Goal: Task Accomplishment & Management: Complete application form

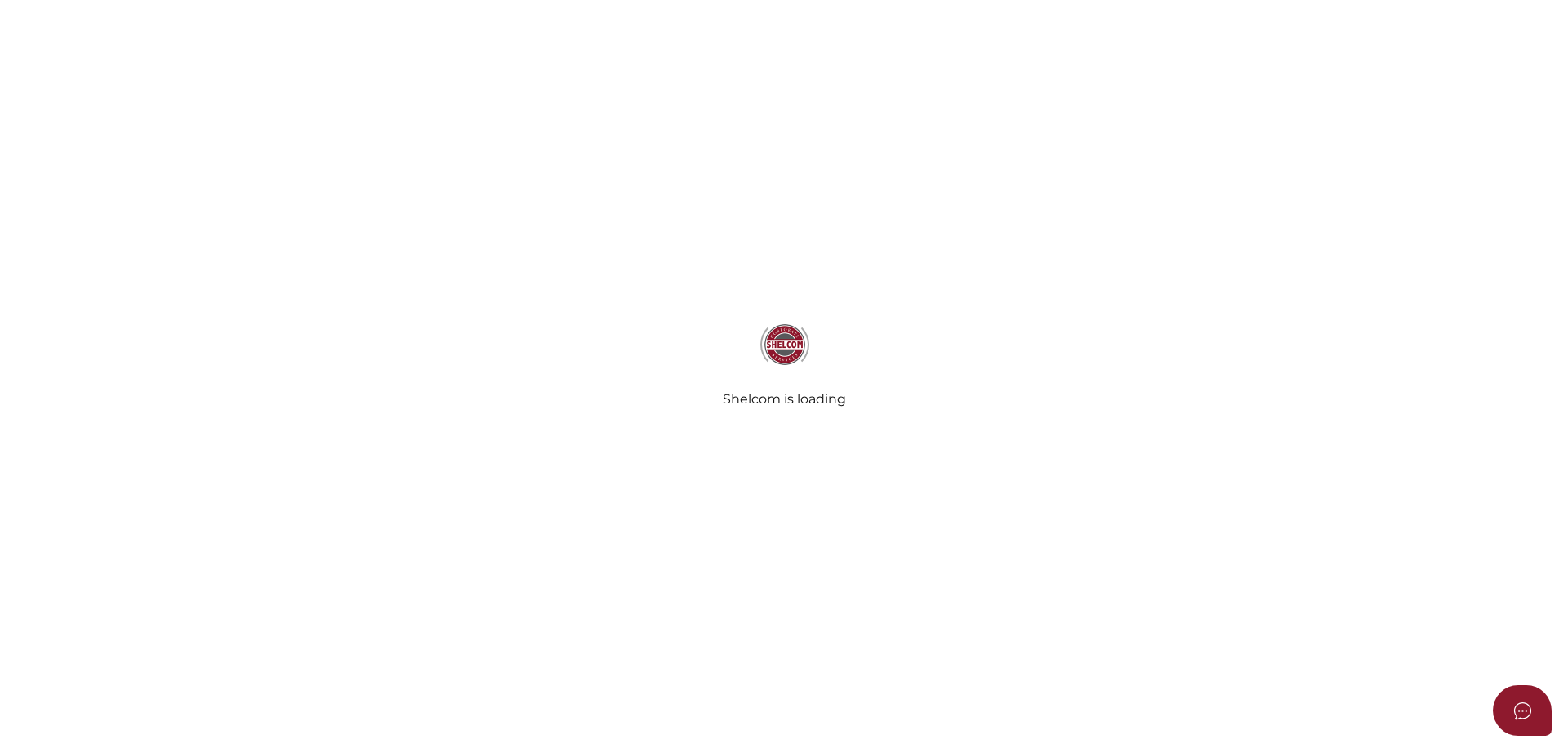
select select
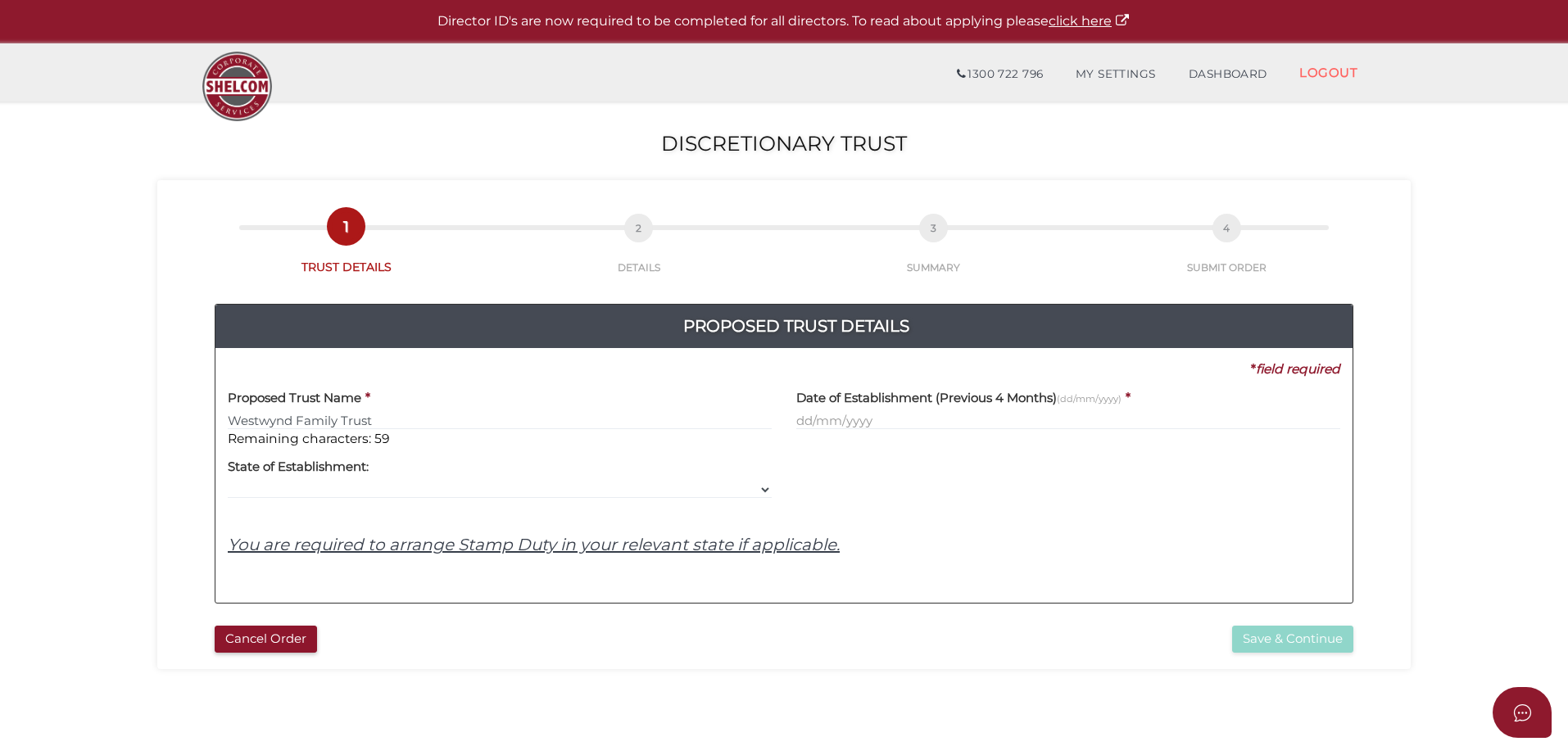
type input "Westwynd Family Trust"
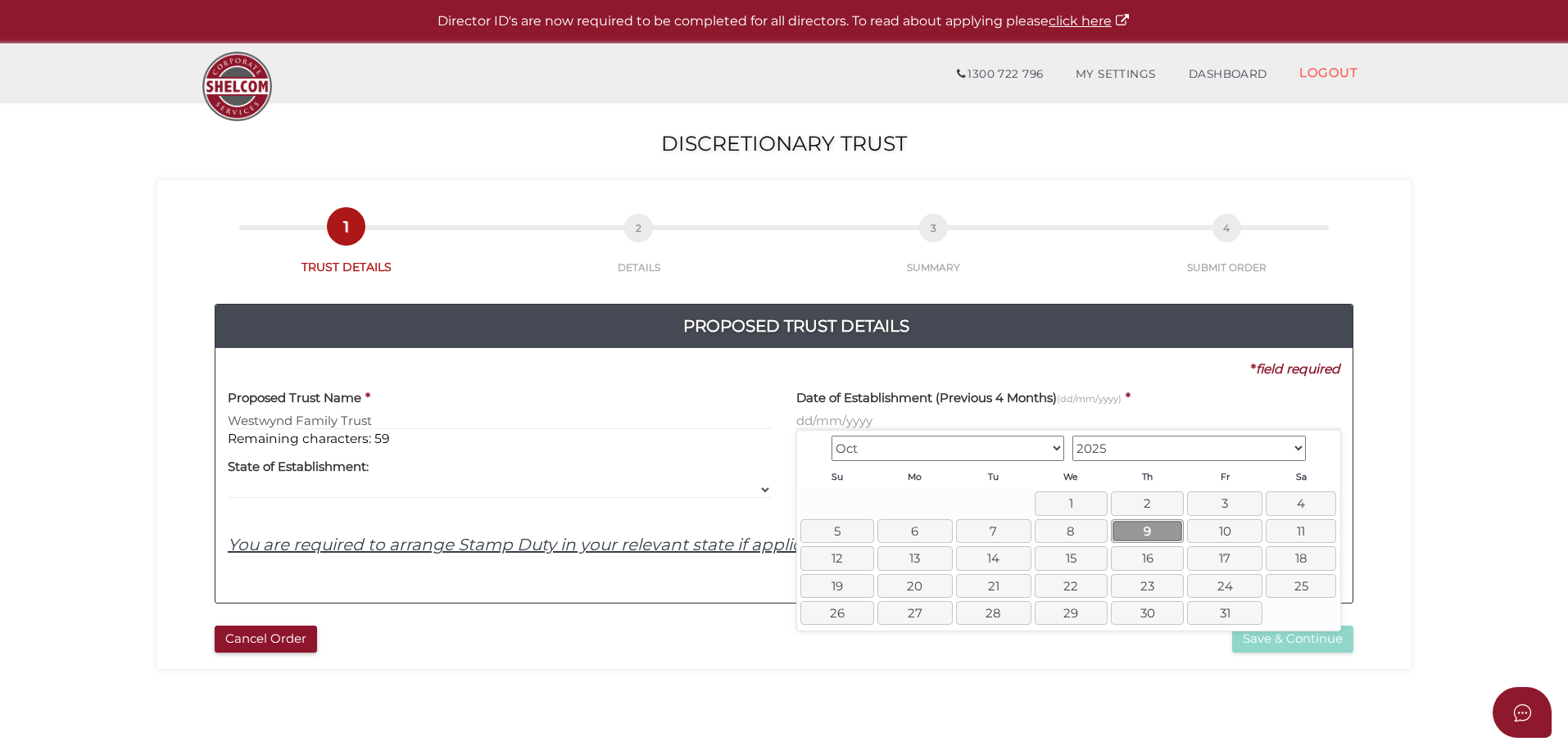
click at [1130, 528] on link "9" at bounding box center [1147, 531] width 73 height 24
type input "09/10/2025"
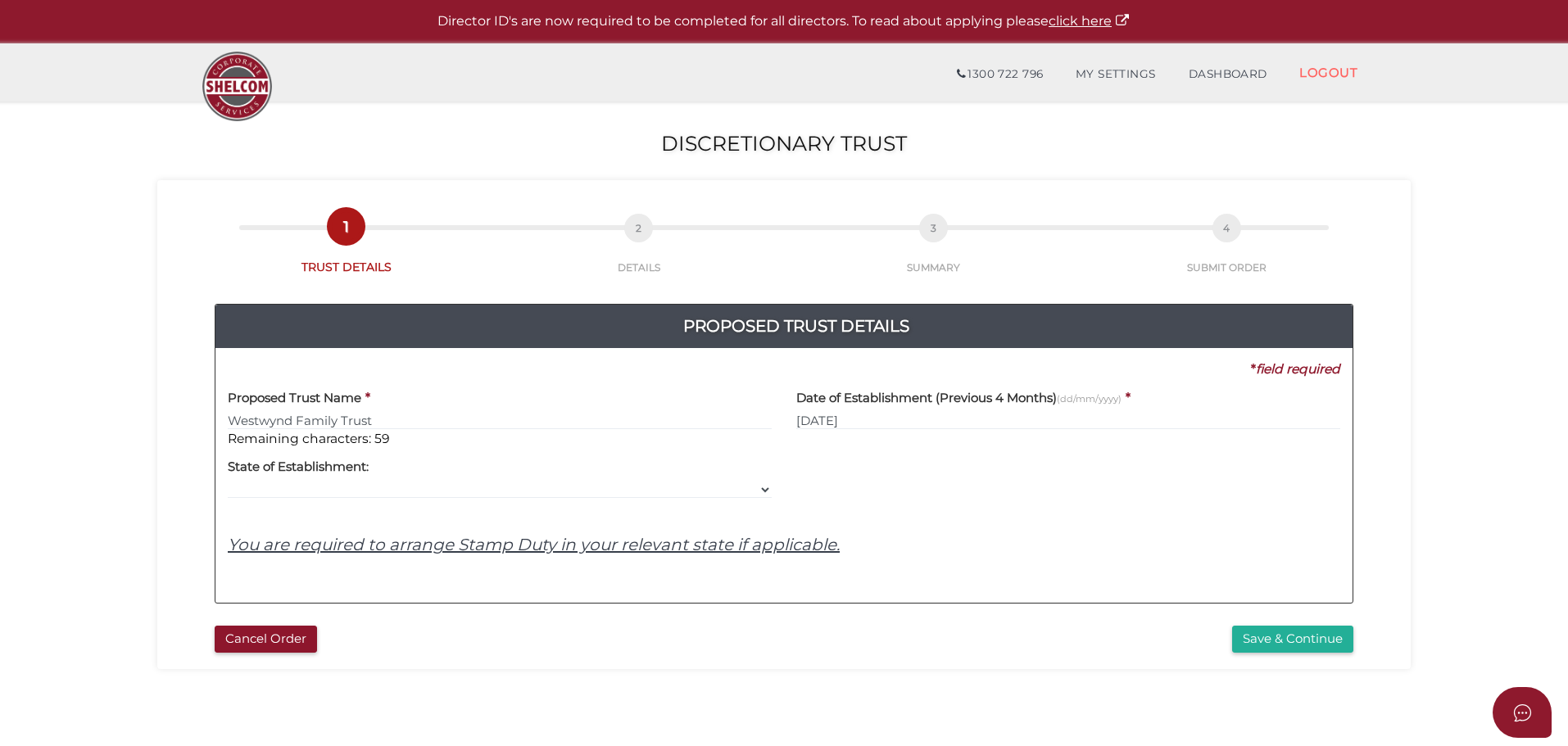
click at [474, 472] on div "Yes No No State of Establishment: VIC ACT NSW NT QLD TAS WA SA" at bounding box center [500, 473] width 544 height 52
click at [755, 486] on select "VIC ACT NSW NT QLD TAS WA SA" at bounding box center [500, 489] width 544 height 18
select select "VIC"
click at [228, 481] on select "VIC ACT NSW NT QLD TAS WA SA" at bounding box center [500, 489] width 544 height 18
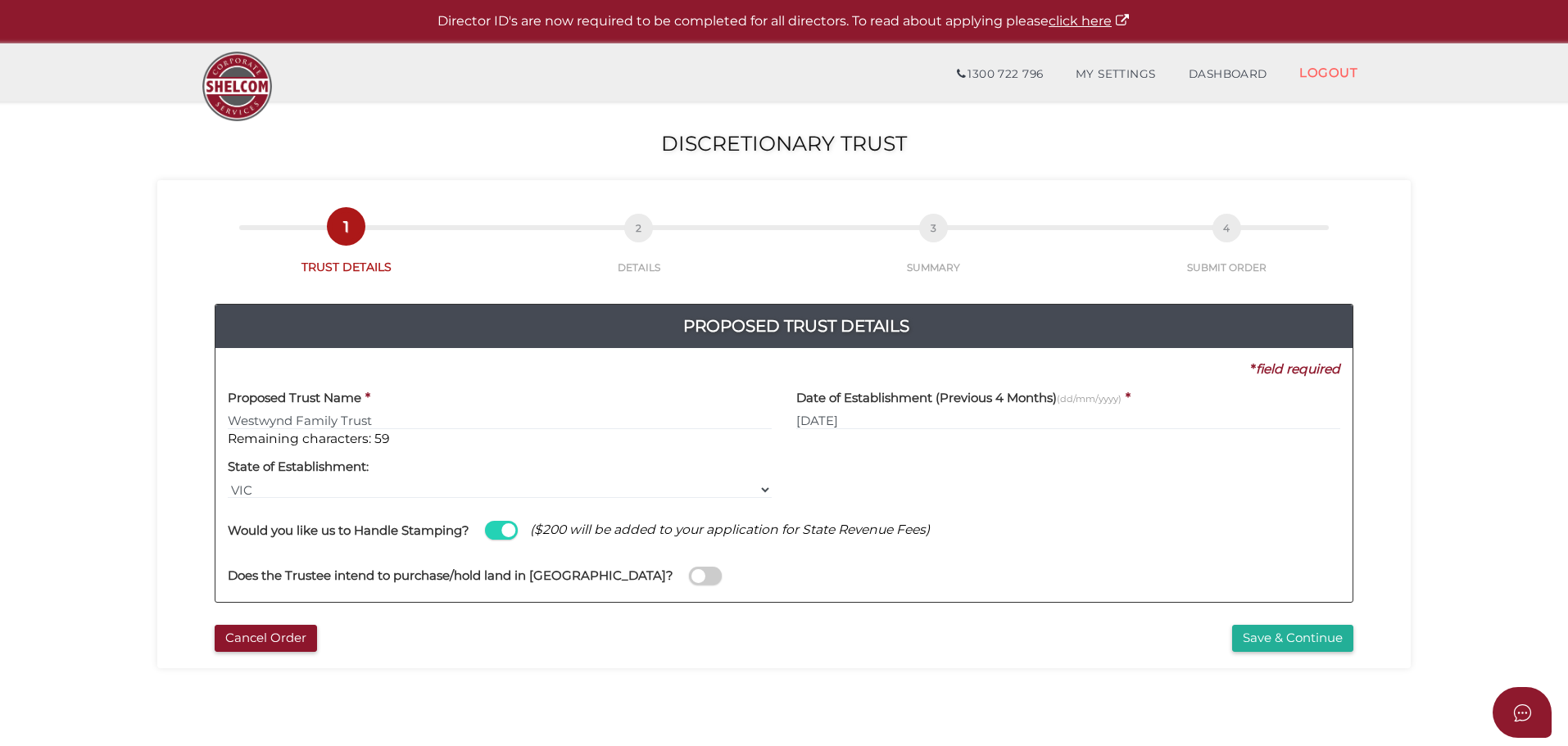
click at [494, 528] on span at bounding box center [501, 530] width 33 height 19
click at [0, 0] on input "checkbox" at bounding box center [0, 0] width 0 height 0
click at [1277, 638] on button "Save & Continue" at bounding box center [1292, 638] width 121 height 27
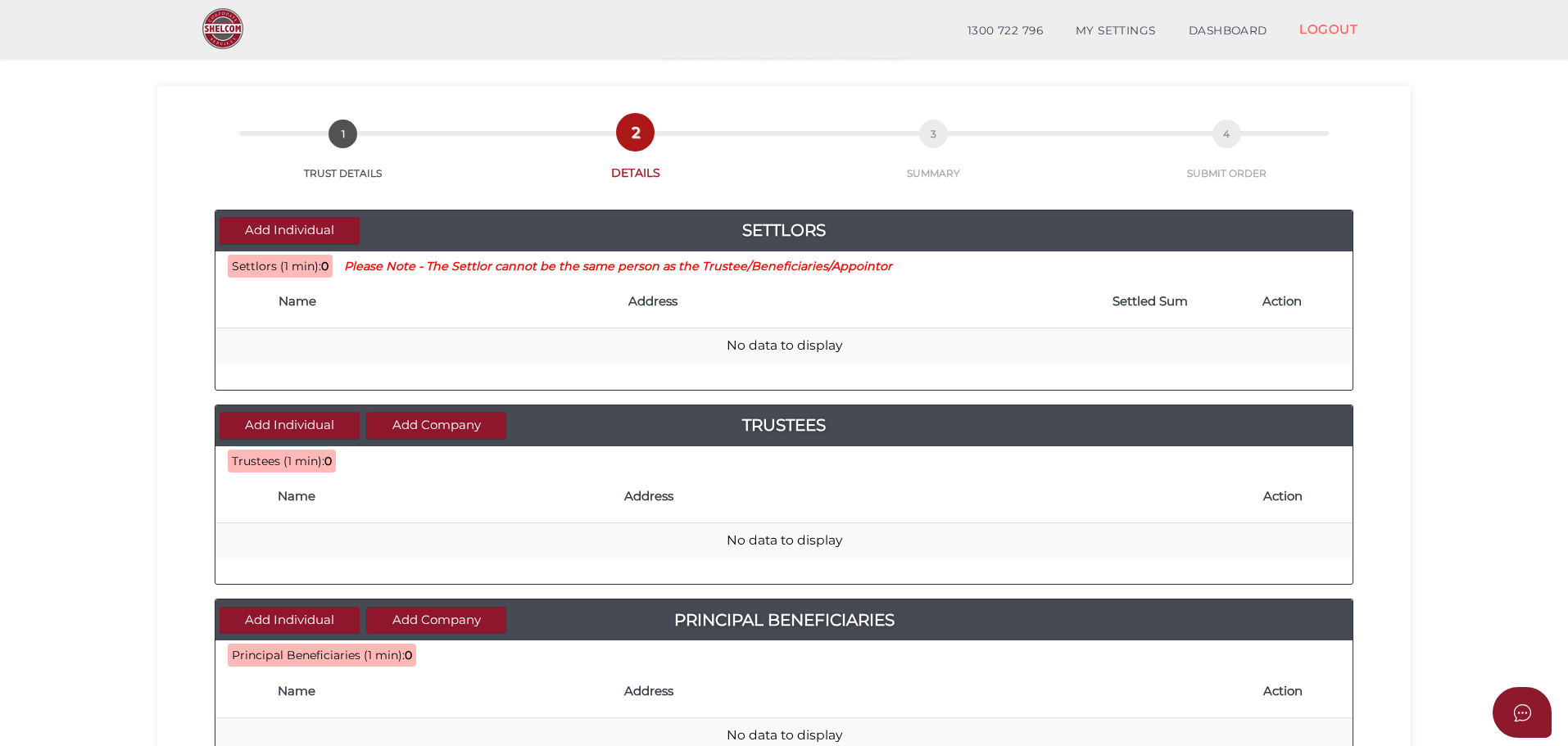
scroll to position [41, 0]
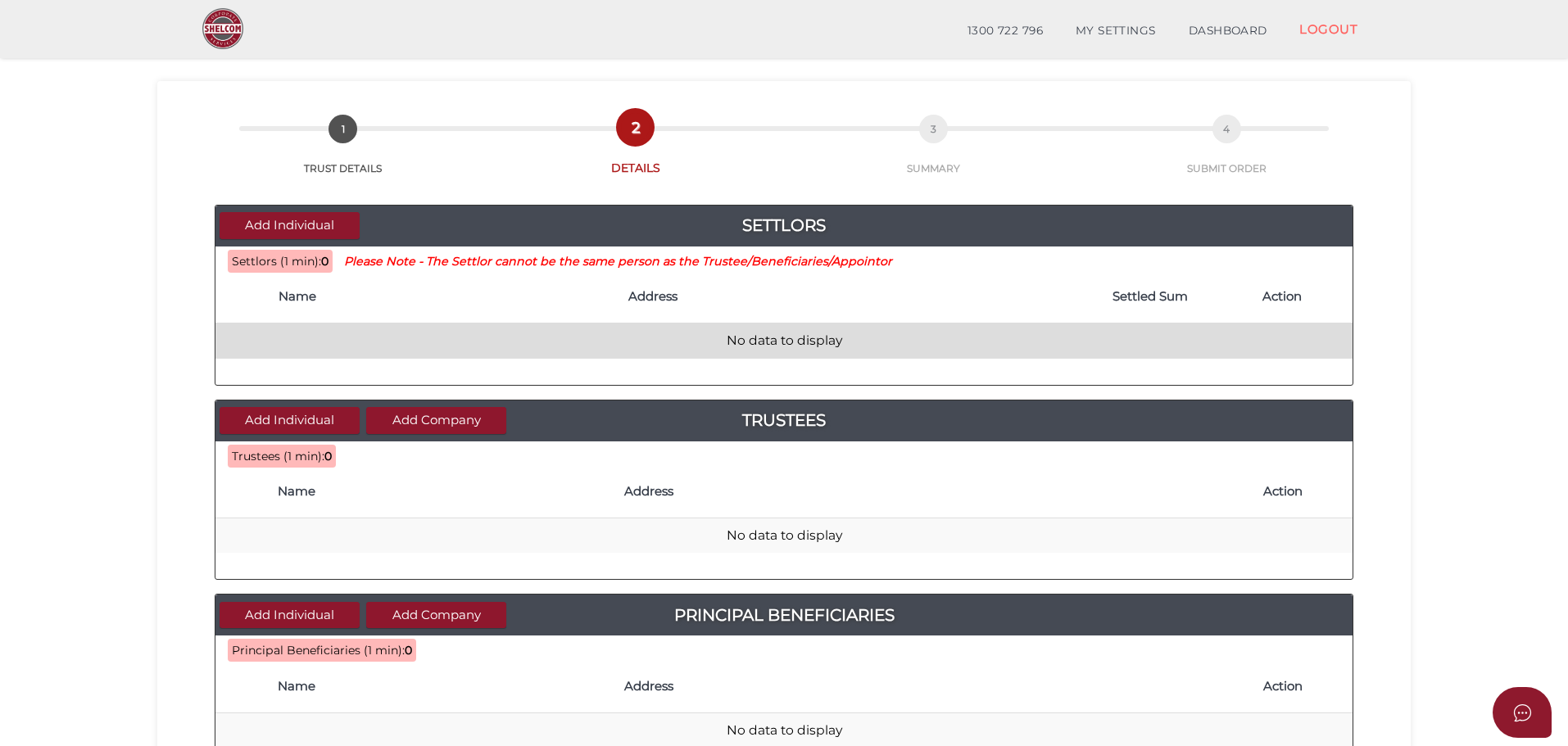
click at [728, 329] on td "No data to display" at bounding box center [784, 341] width 1137 height 36
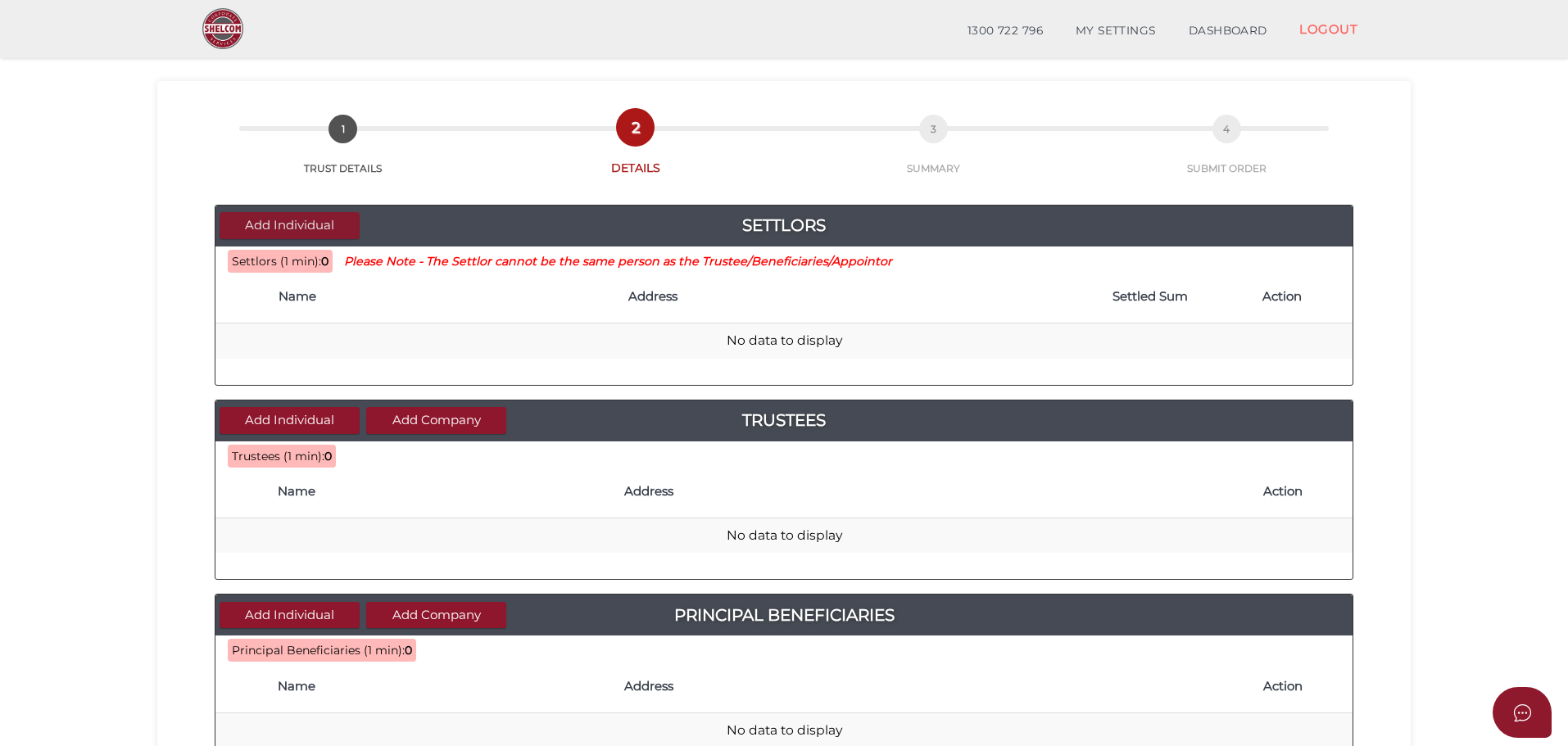
click at [295, 225] on button "Add Individual" at bounding box center [289, 225] width 140 height 27
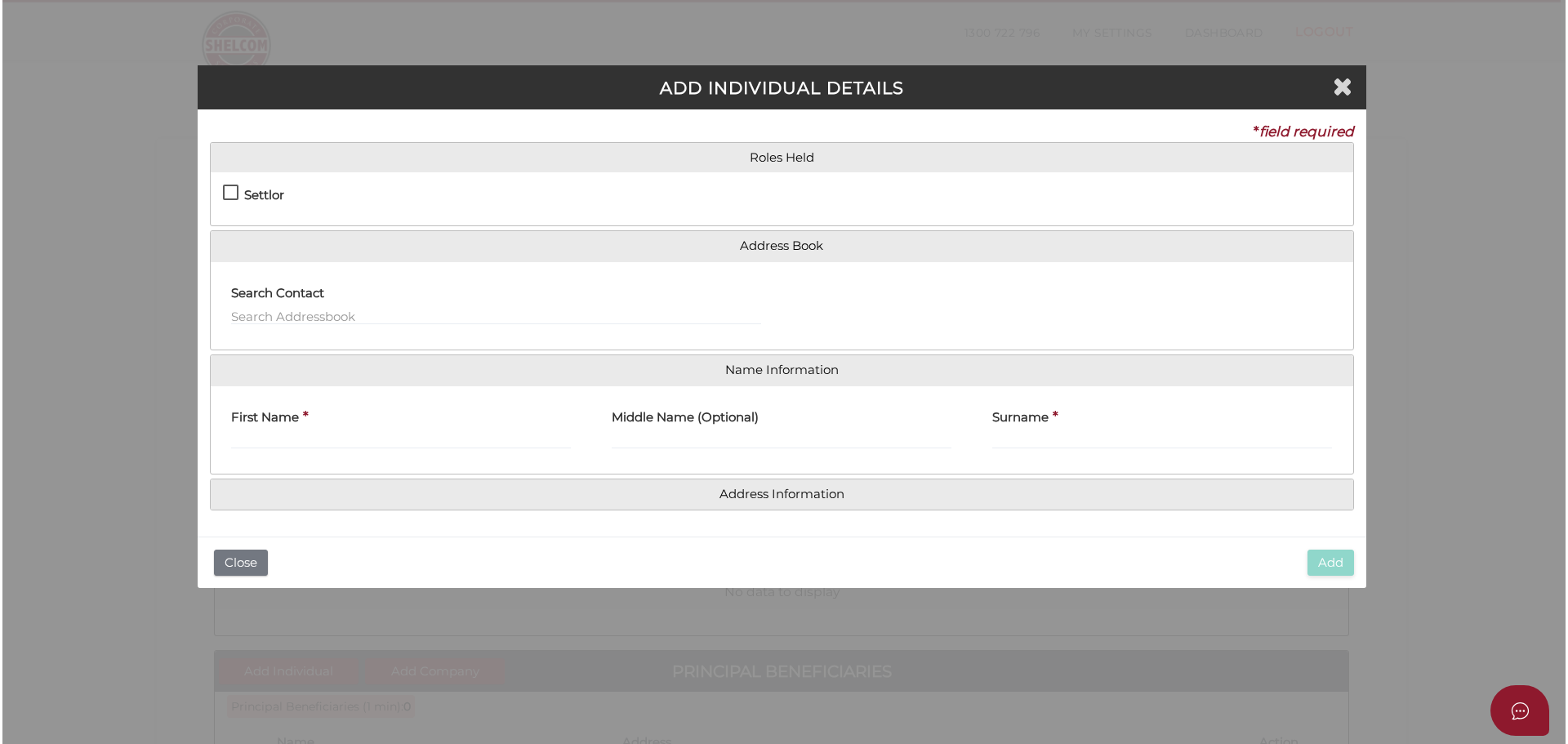
scroll to position [0, 0]
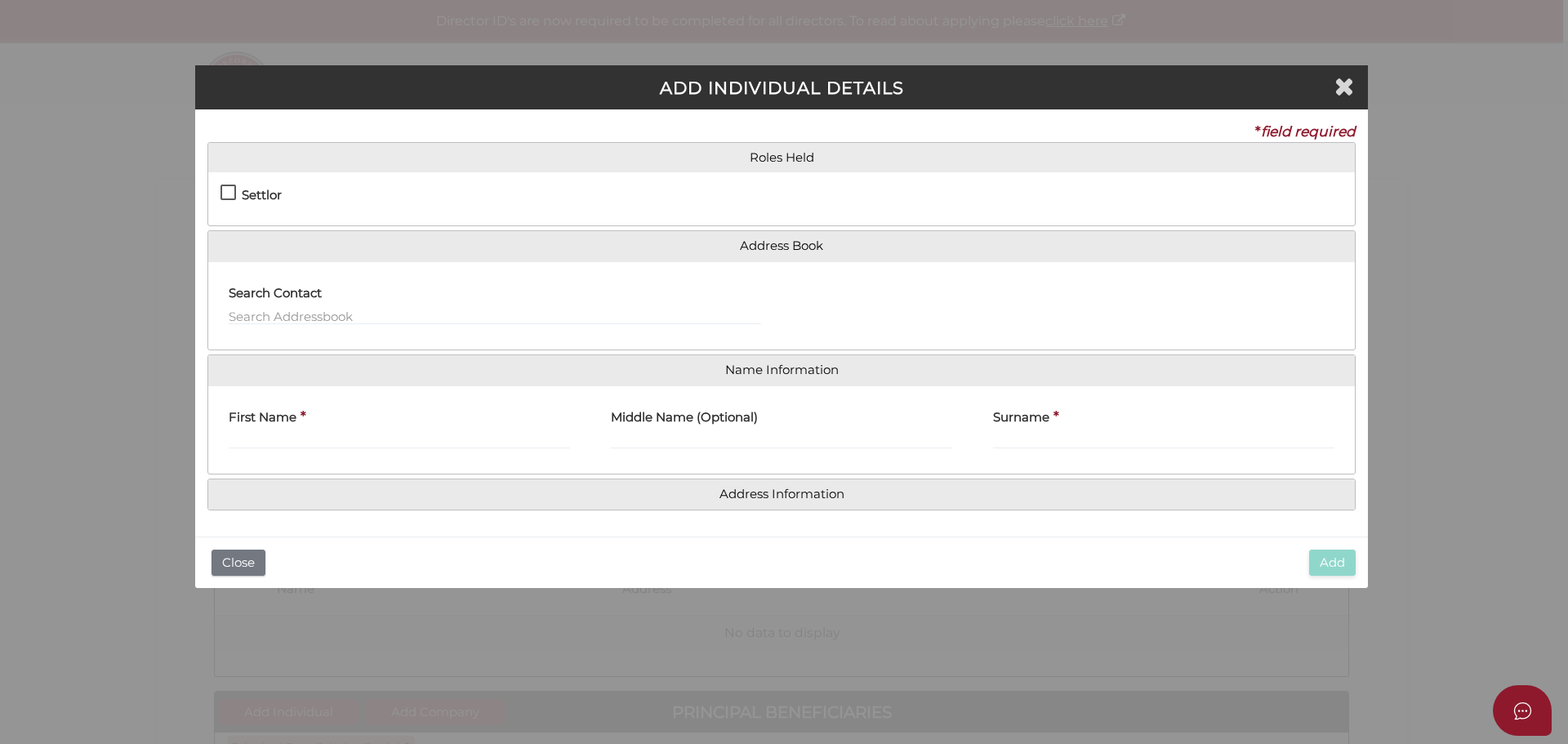
click at [229, 189] on label "Settlor" at bounding box center [251, 198] width 62 height 20
checkbox input "true"
type input "10"
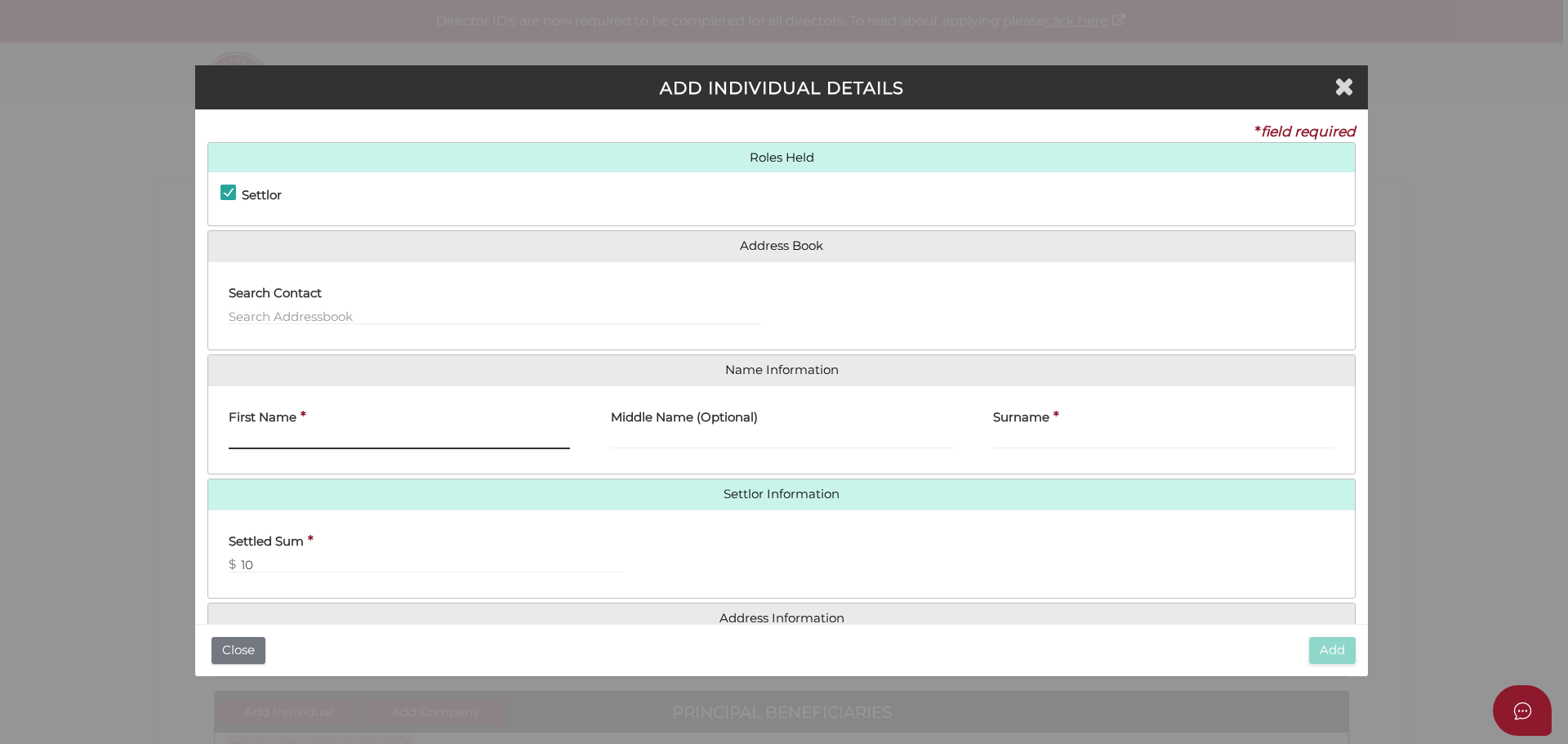
click at [347, 443] on input "First Name" at bounding box center [399, 440] width 341 height 18
type input "Aaron"
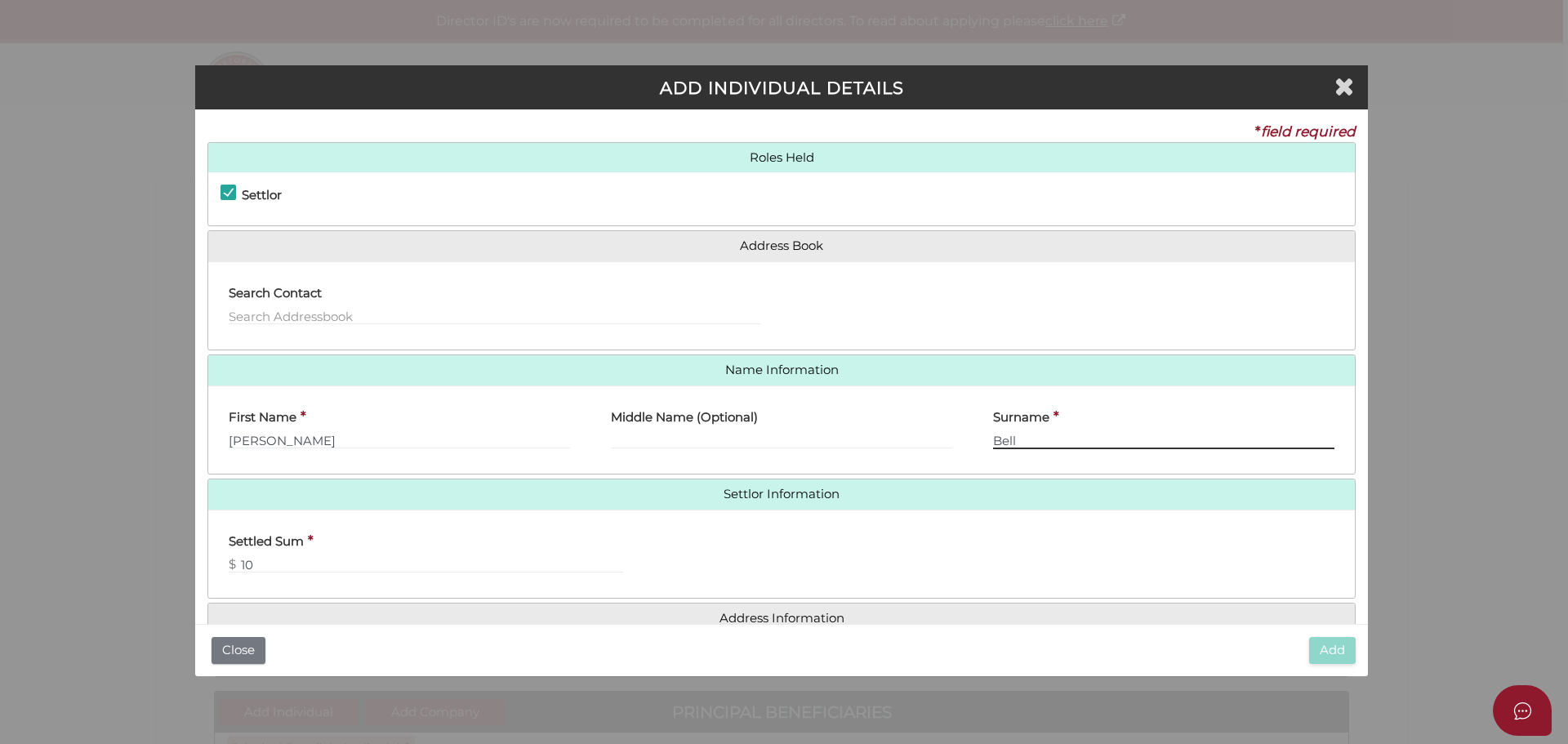
type input "Bell"
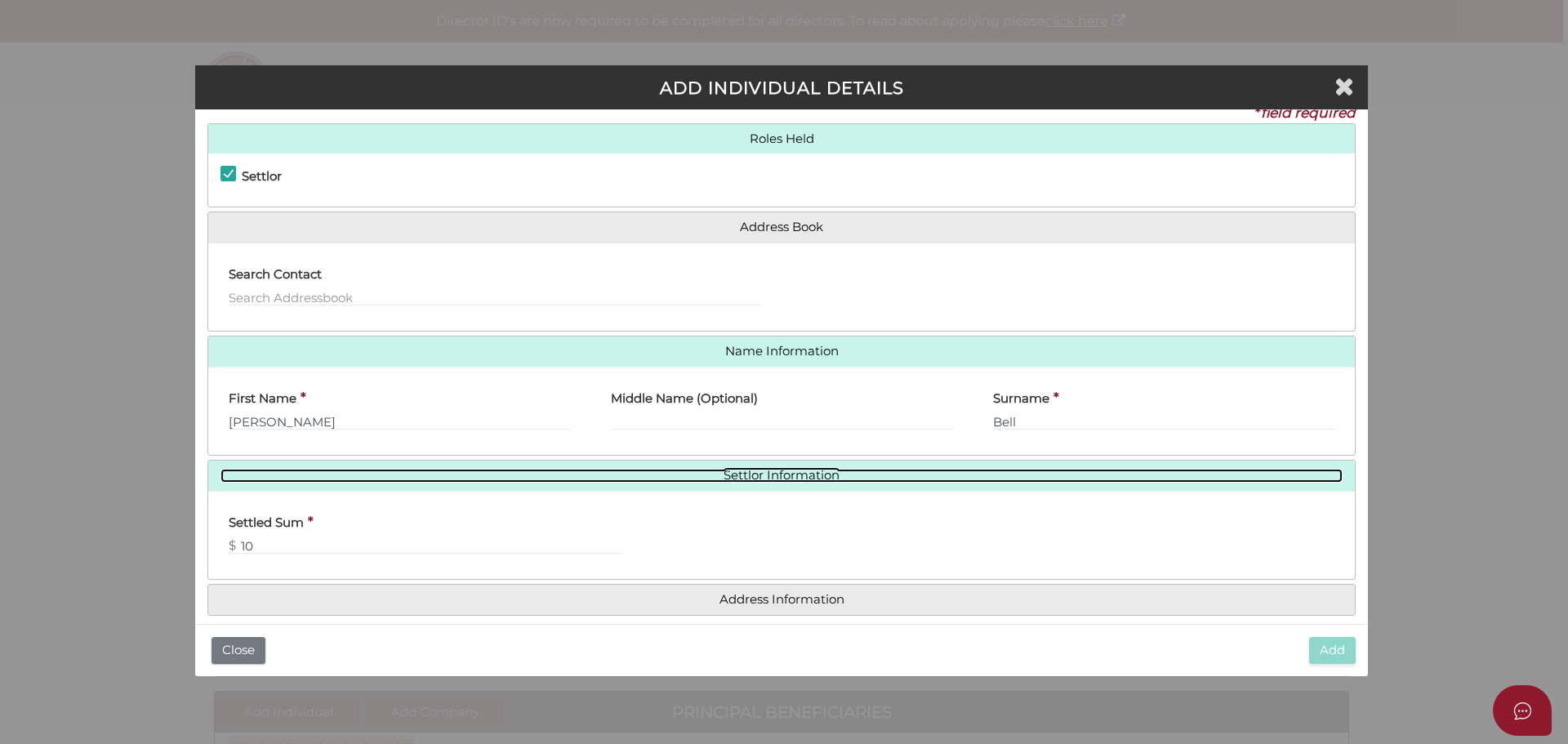
scroll to position [37, 0]
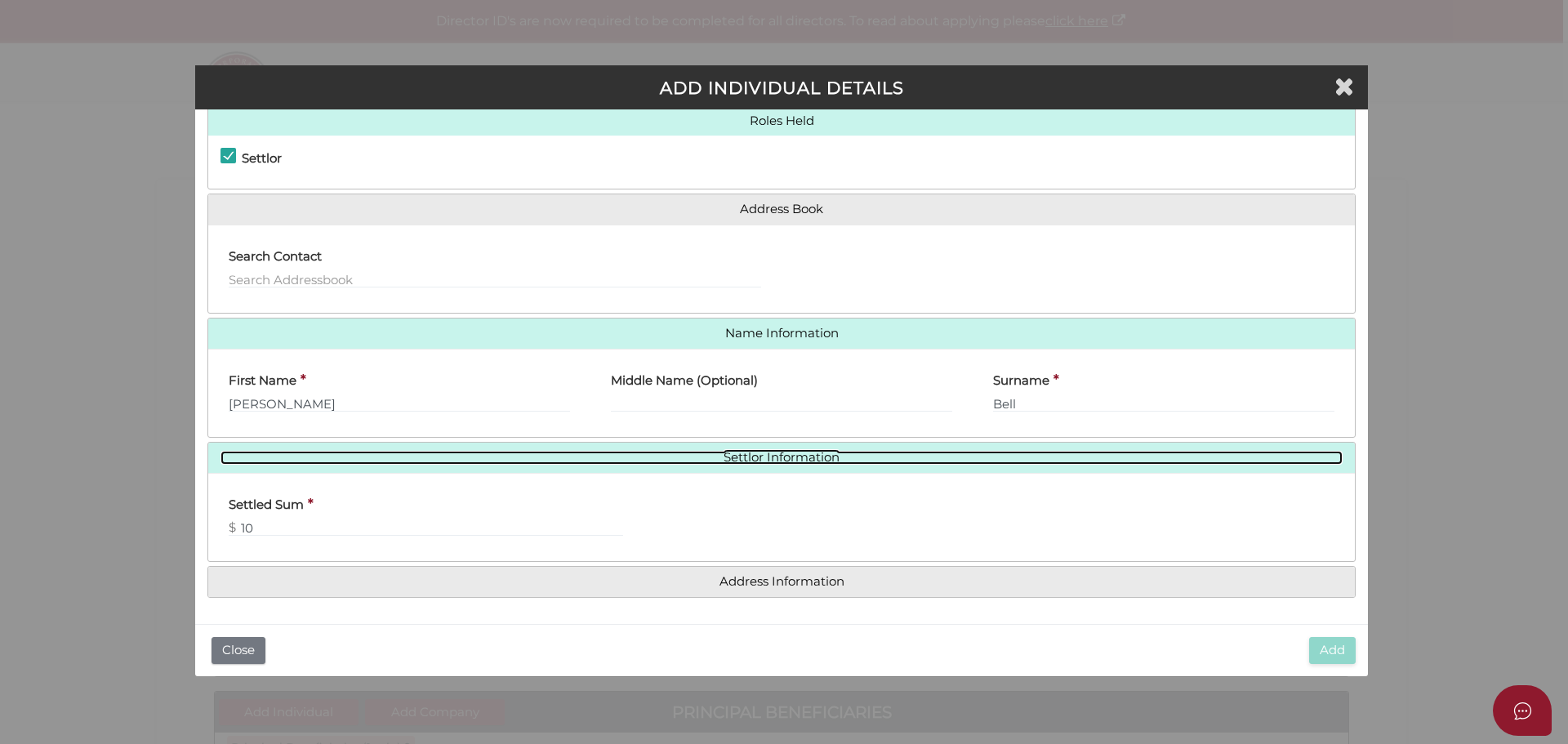
click at [375, 459] on link "Settlor Information" at bounding box center [781, 458] width 1122 height 14
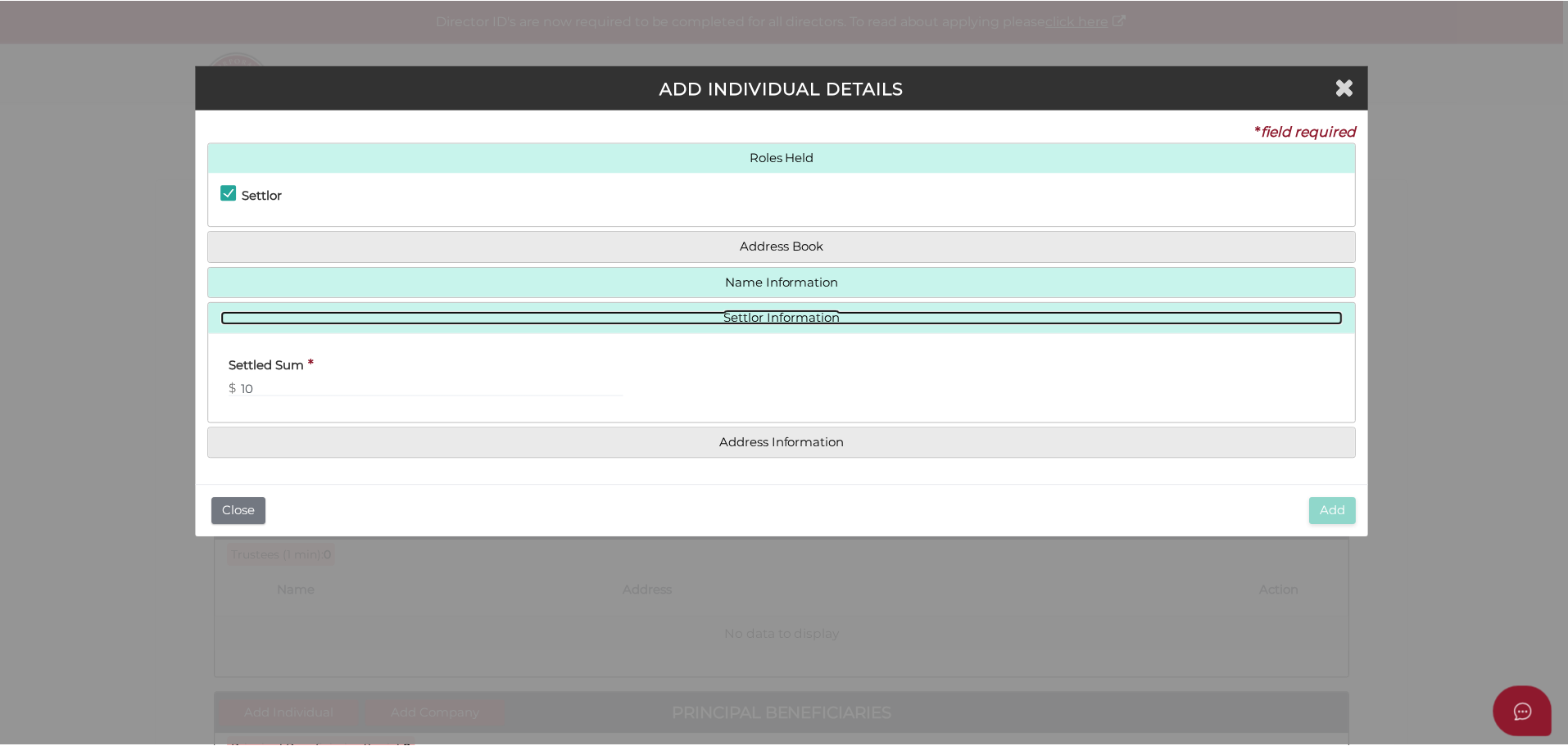
scroll to position [0, 0]
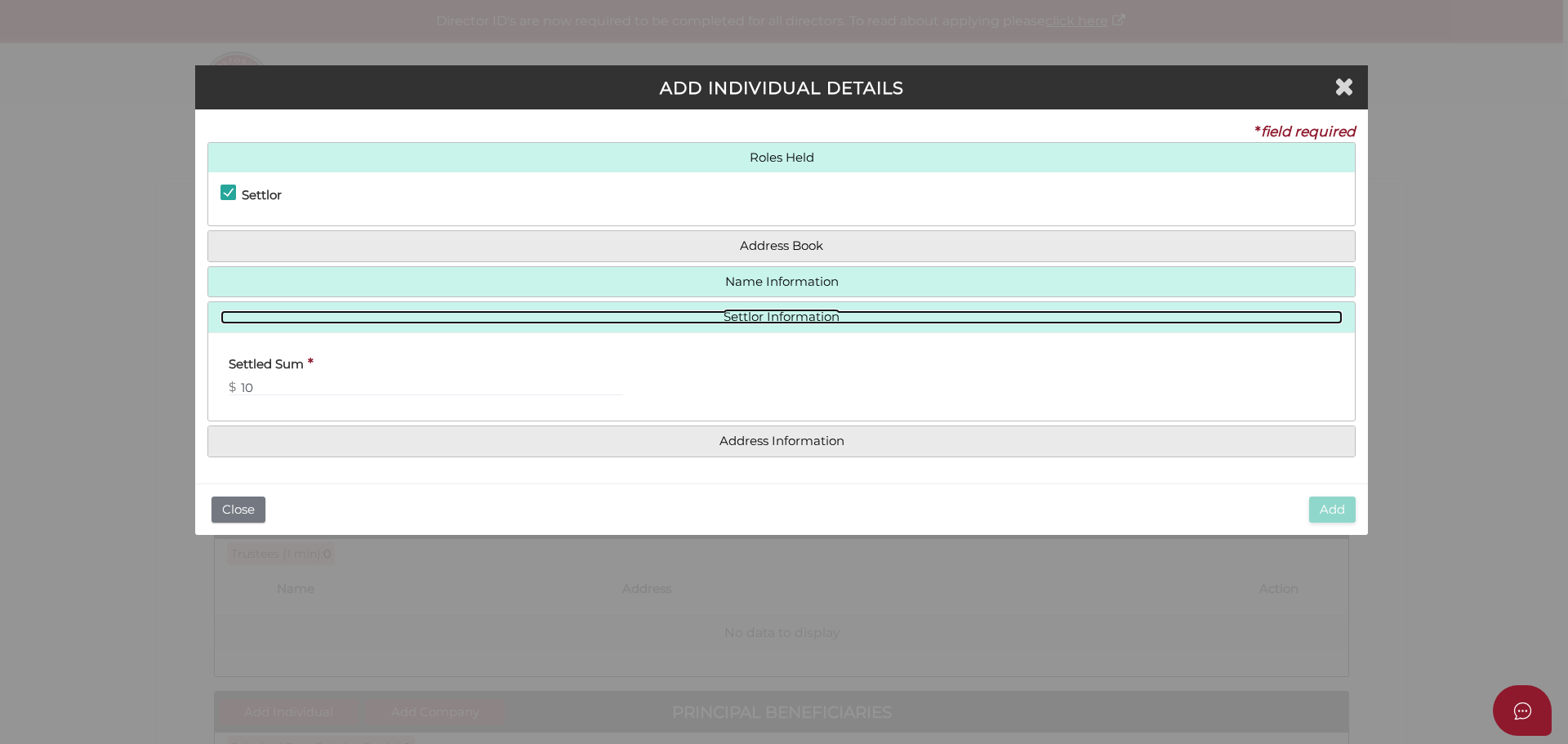
click at [356, 318] on link "Settlor Information" at bounding box center [781, 317] width 1122 height 14
click at [350, 312] on link "Settlor Information" at bounding box center [781, 317] width 1122 height 14
click at [756, 312] on link "Settlor Information" at bounding box center [781, 317] width 1122 height 14
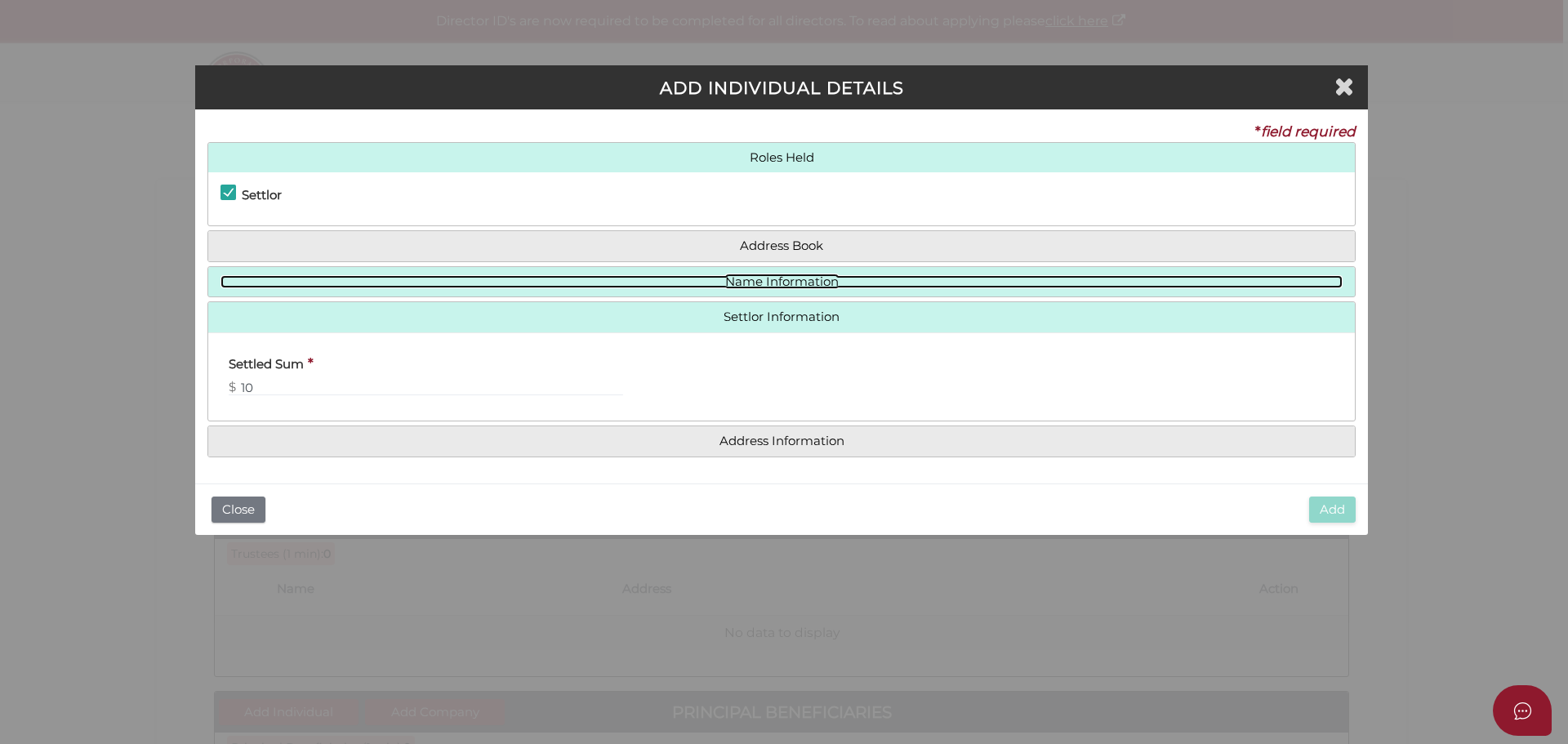
click at [753, 275] on link "Name Information" at bounding box center [781, 282] width 1122 height 14
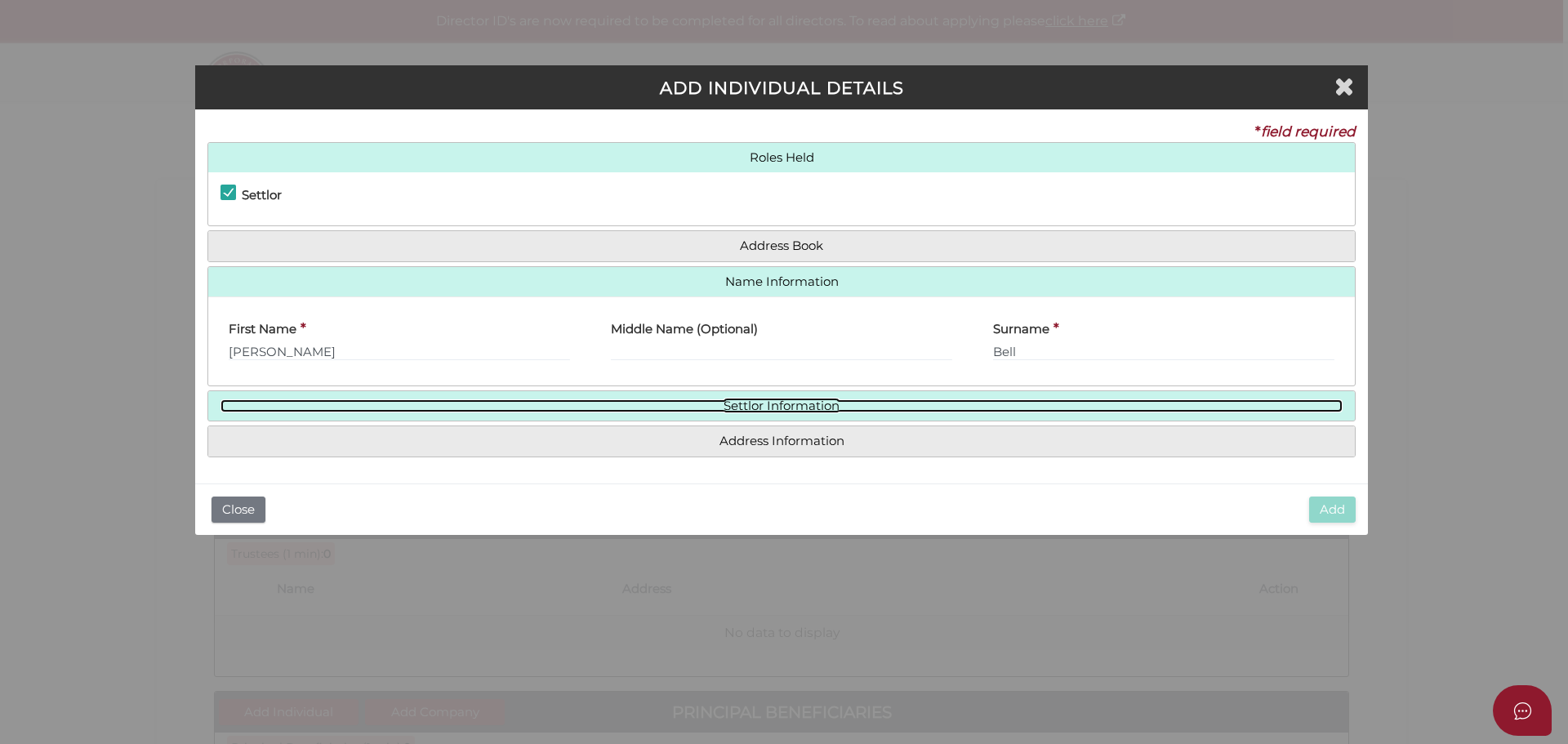
click at [762, 405] on link "Settlor Information" at bounding box center [781, 406] width 1122 height 14
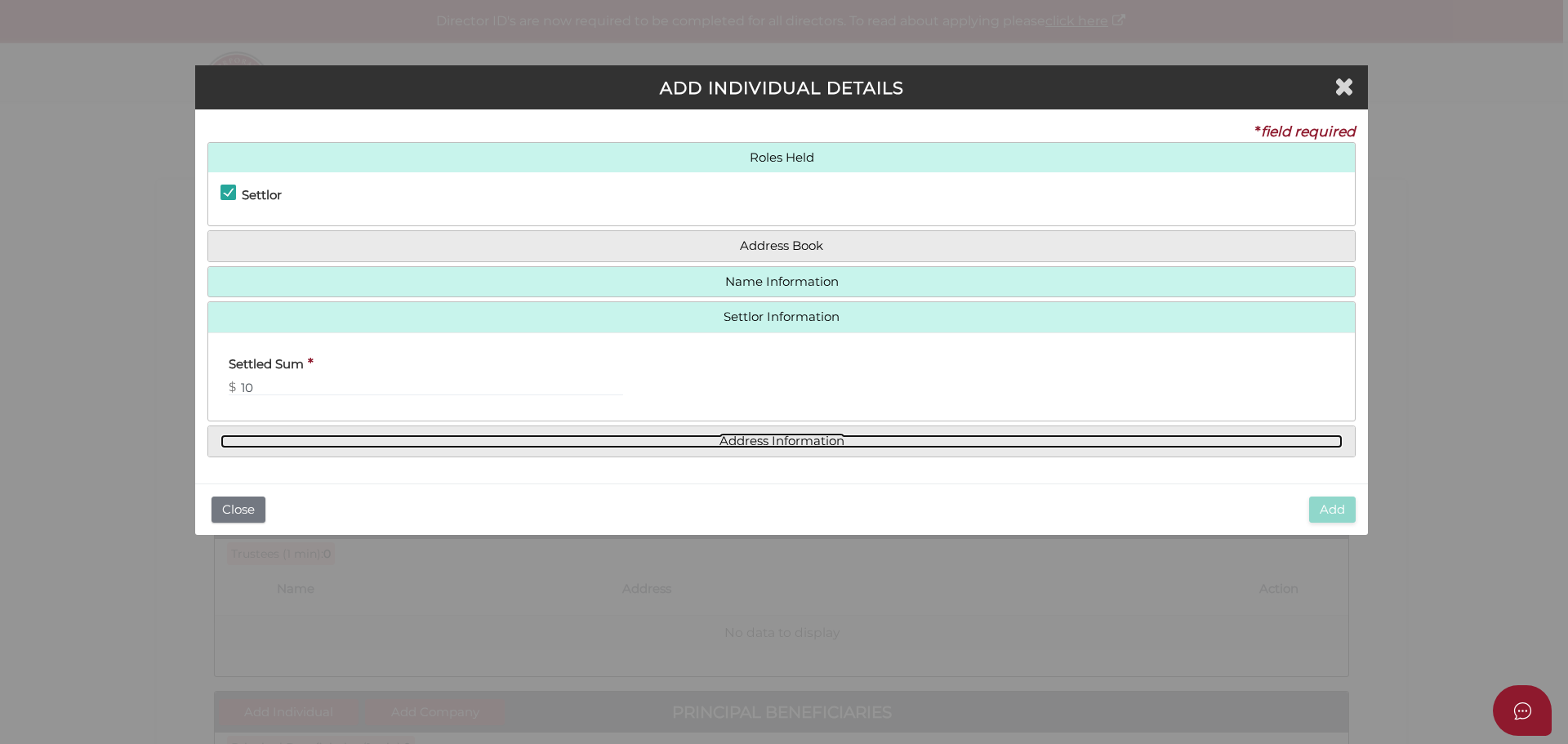
click at [771, 438] on link "Address Information" at bounding box center [781, 441] width 1122 height 14
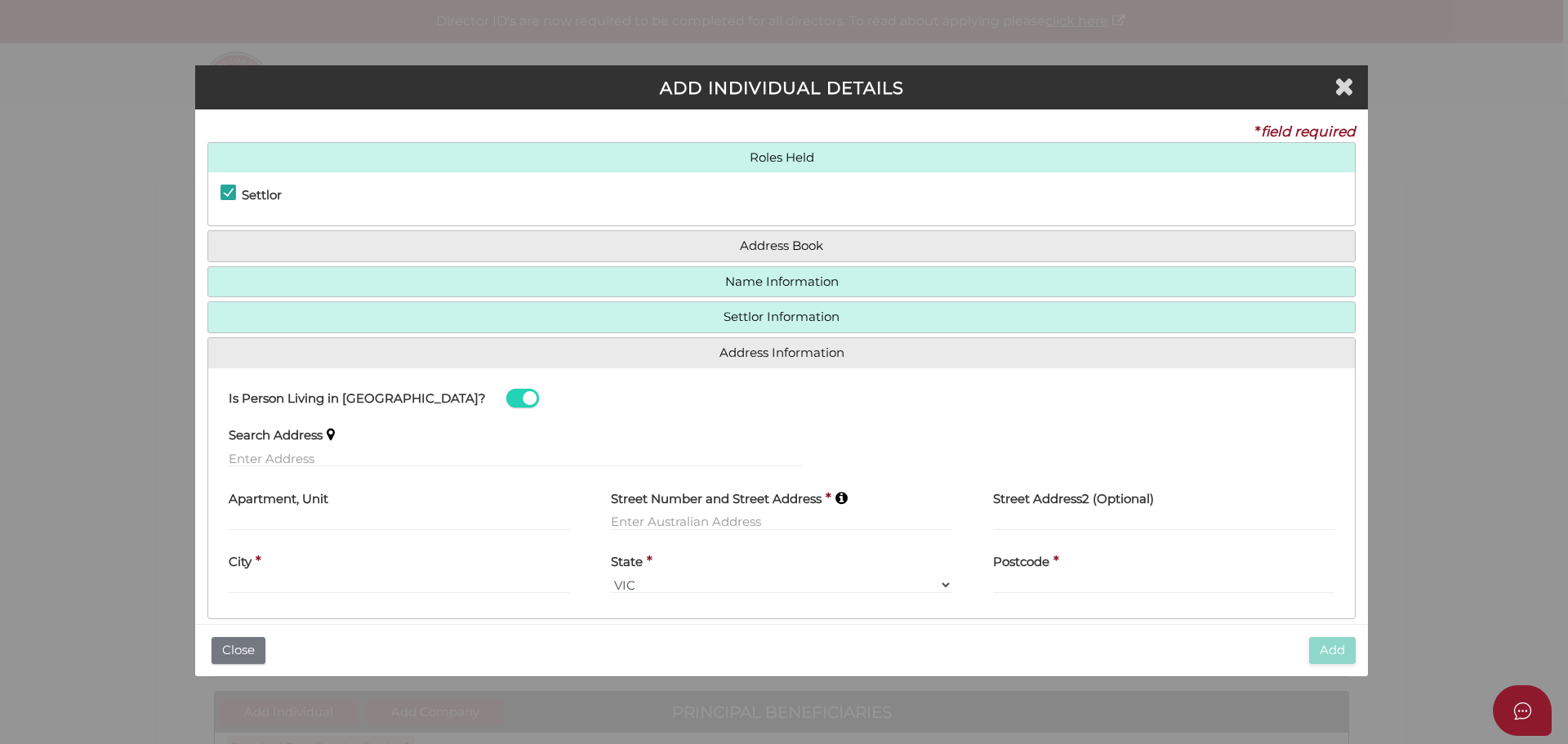
click at [349, 448] on div "Search Address" at bounding box center [515, 442] width 573 height 52
click at [318, 454] on input "text" at bounding box center [515, 458] width 573 height 18
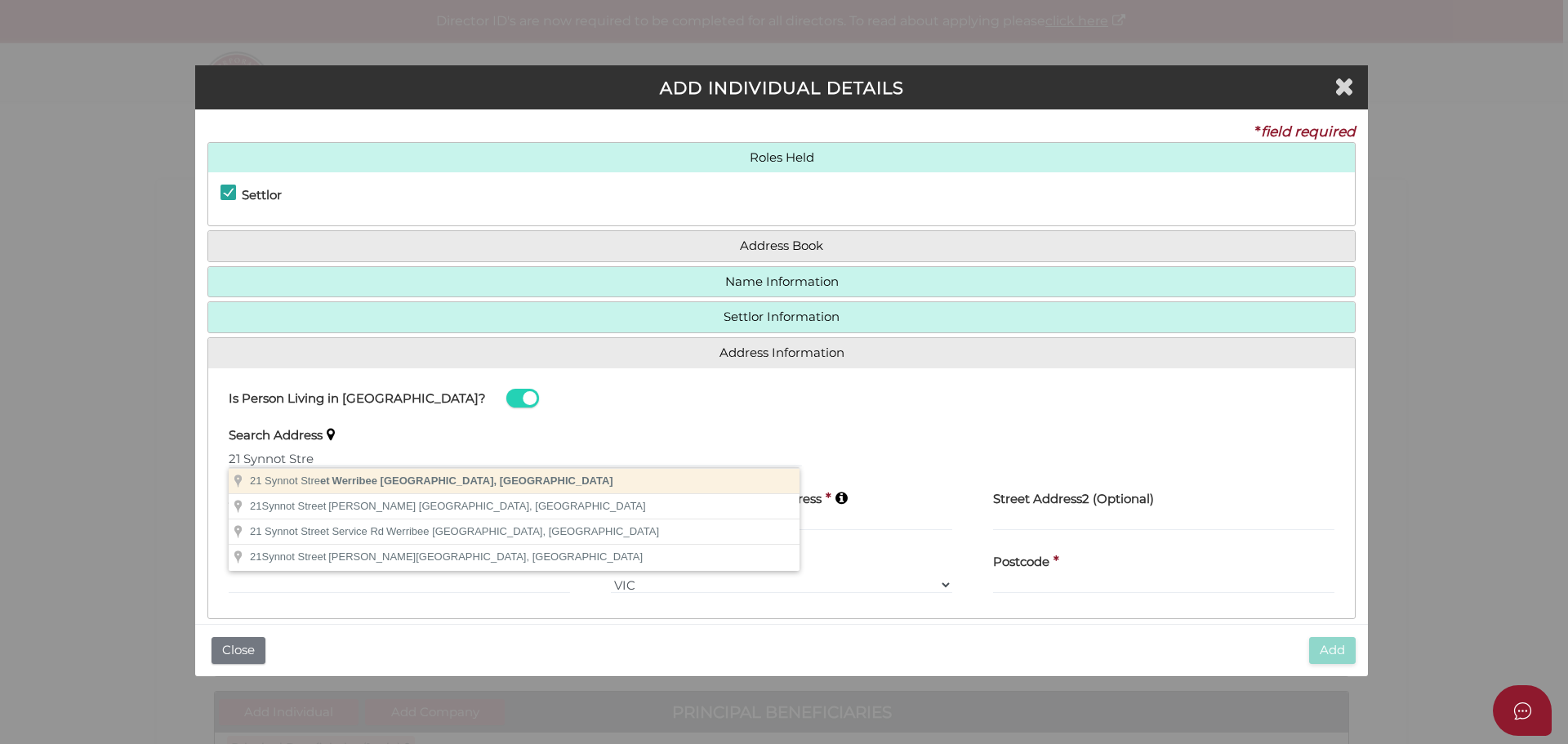
type input "21 Synnot Street, Werribee VIC, Australia"
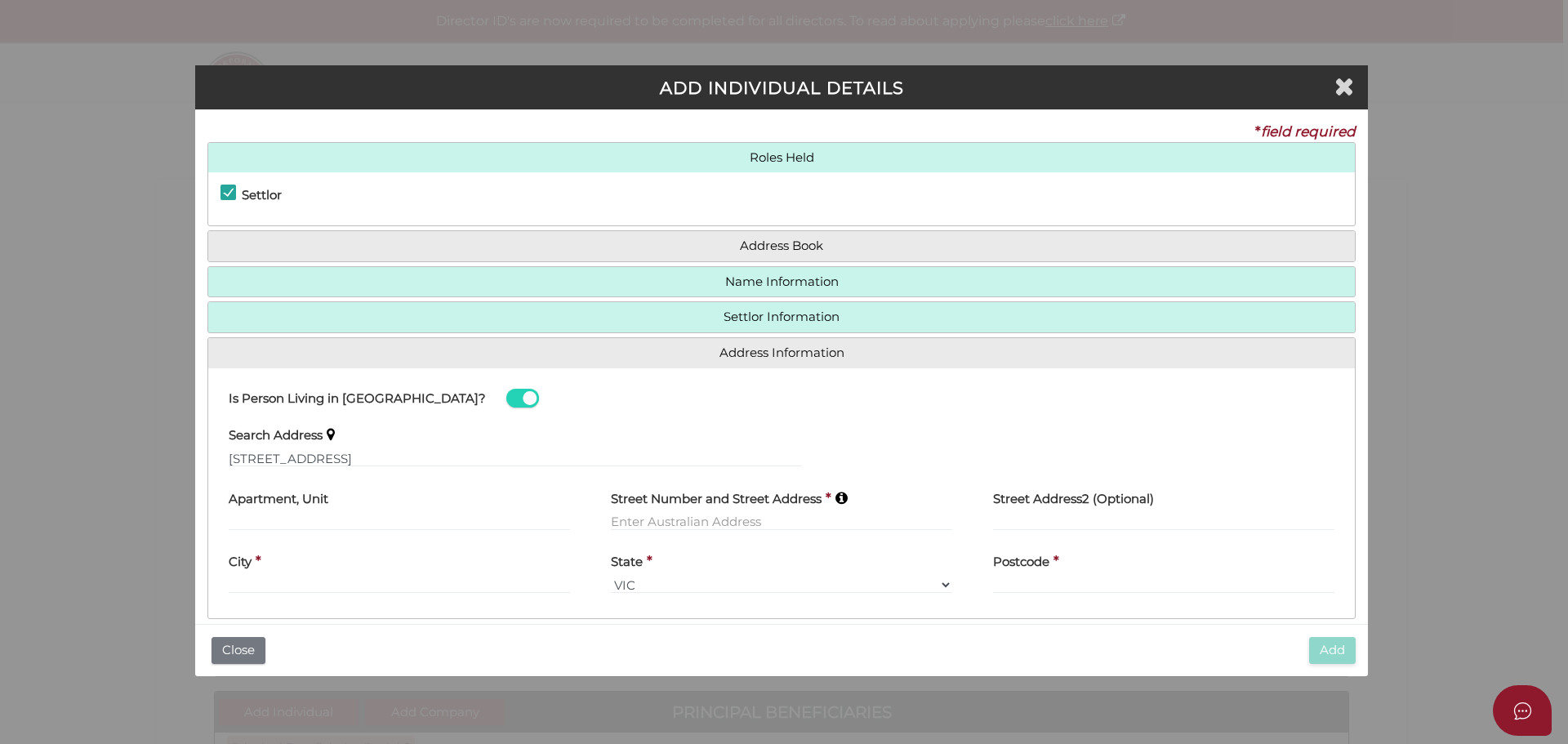
type input "21 Synnot Street"
type input "Werribee"
select select "VIC"
type input "3030"
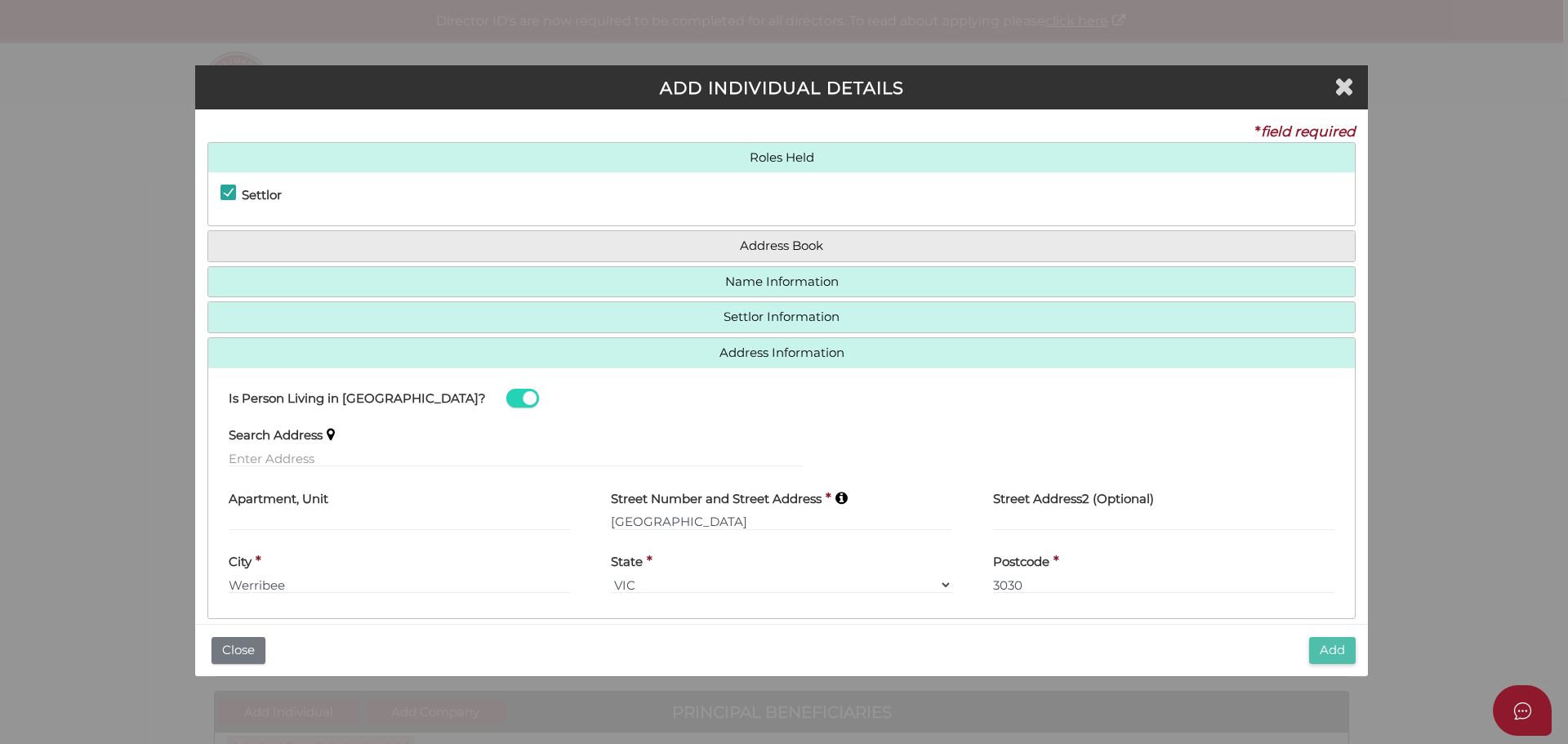
click at [1327, 647] on button "Add" at bounding box center [1332, 650] width 46 height 27
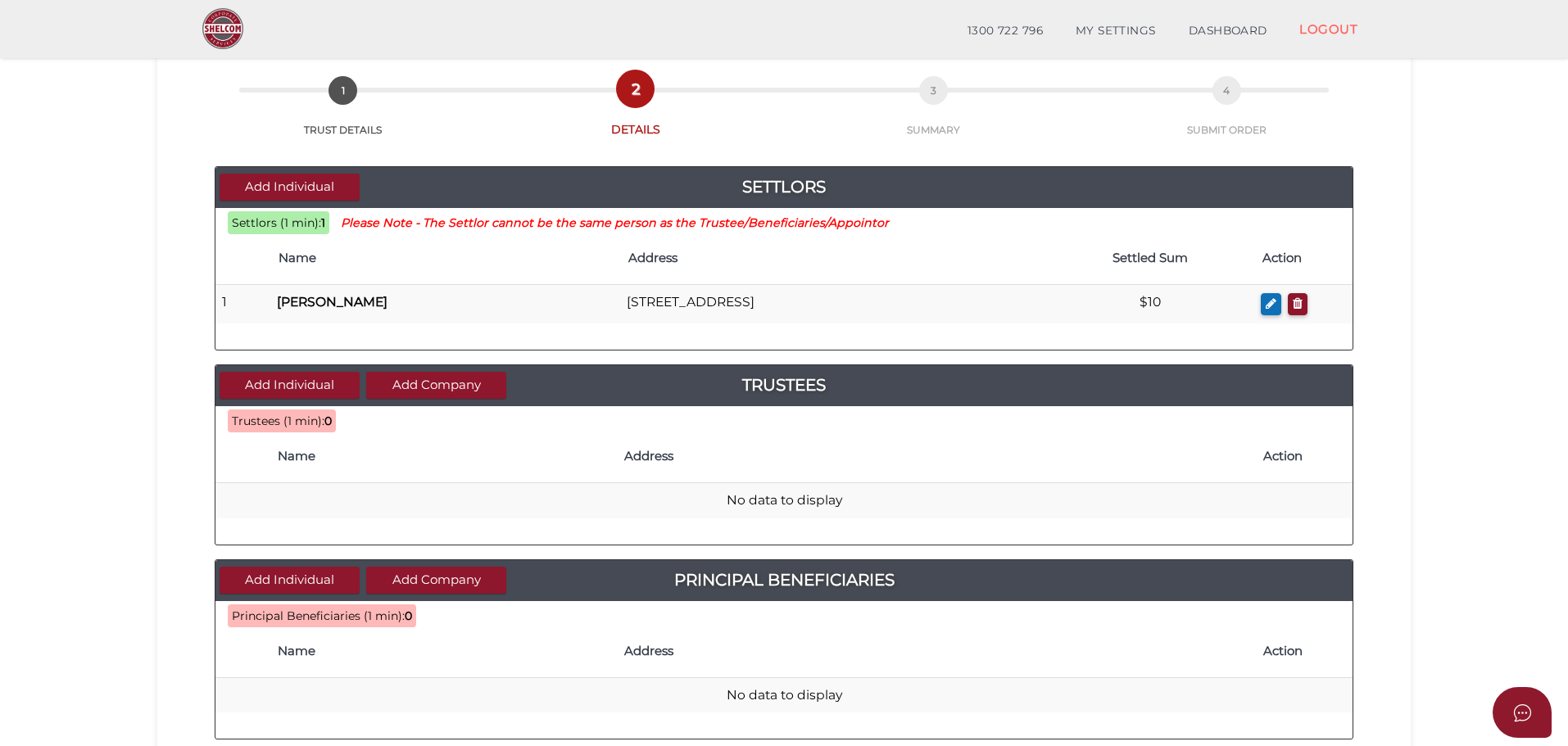
scroll to position [102, 0]
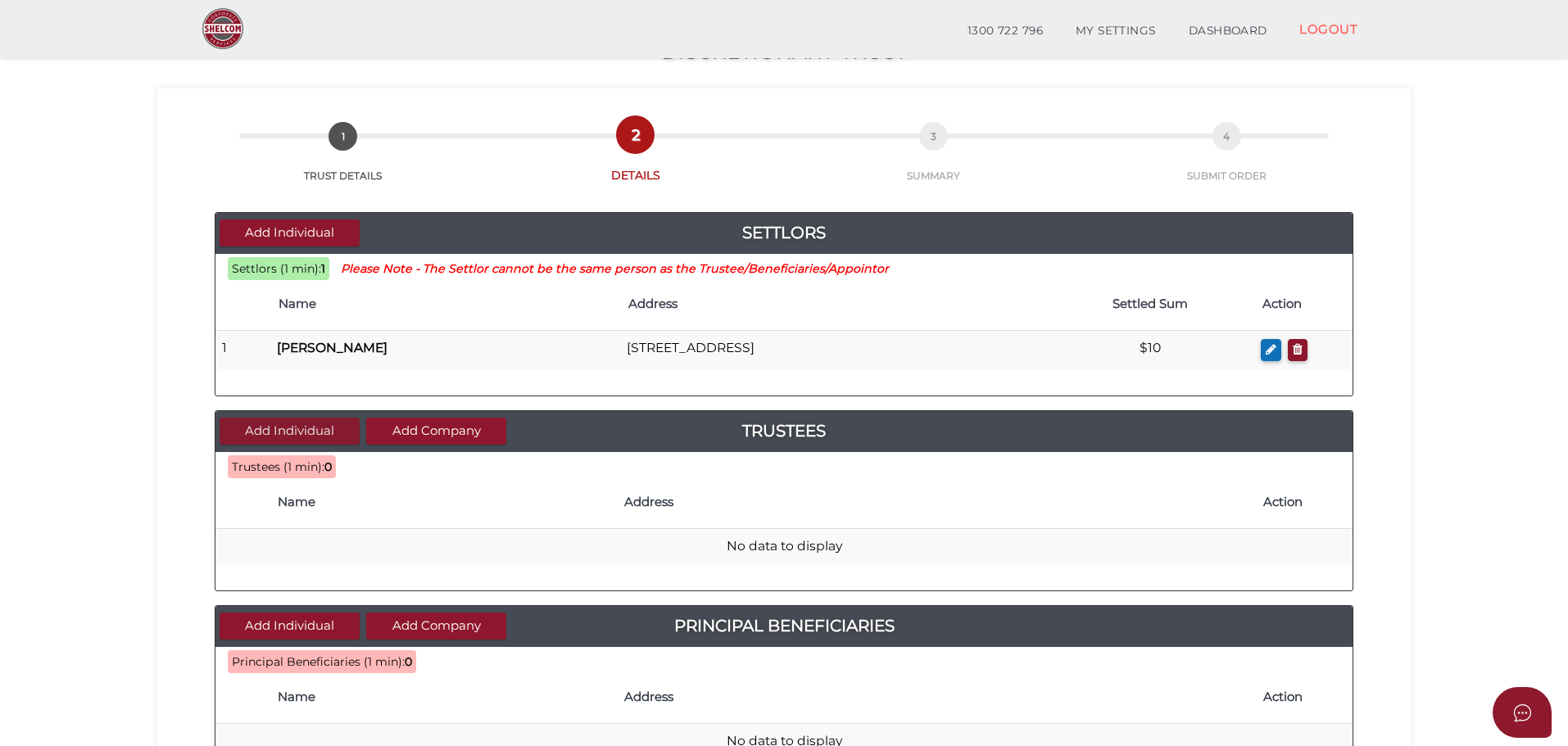
click at [310, 417] on button "Add Individual" at bounding box center [289, 431] width 140 height 27
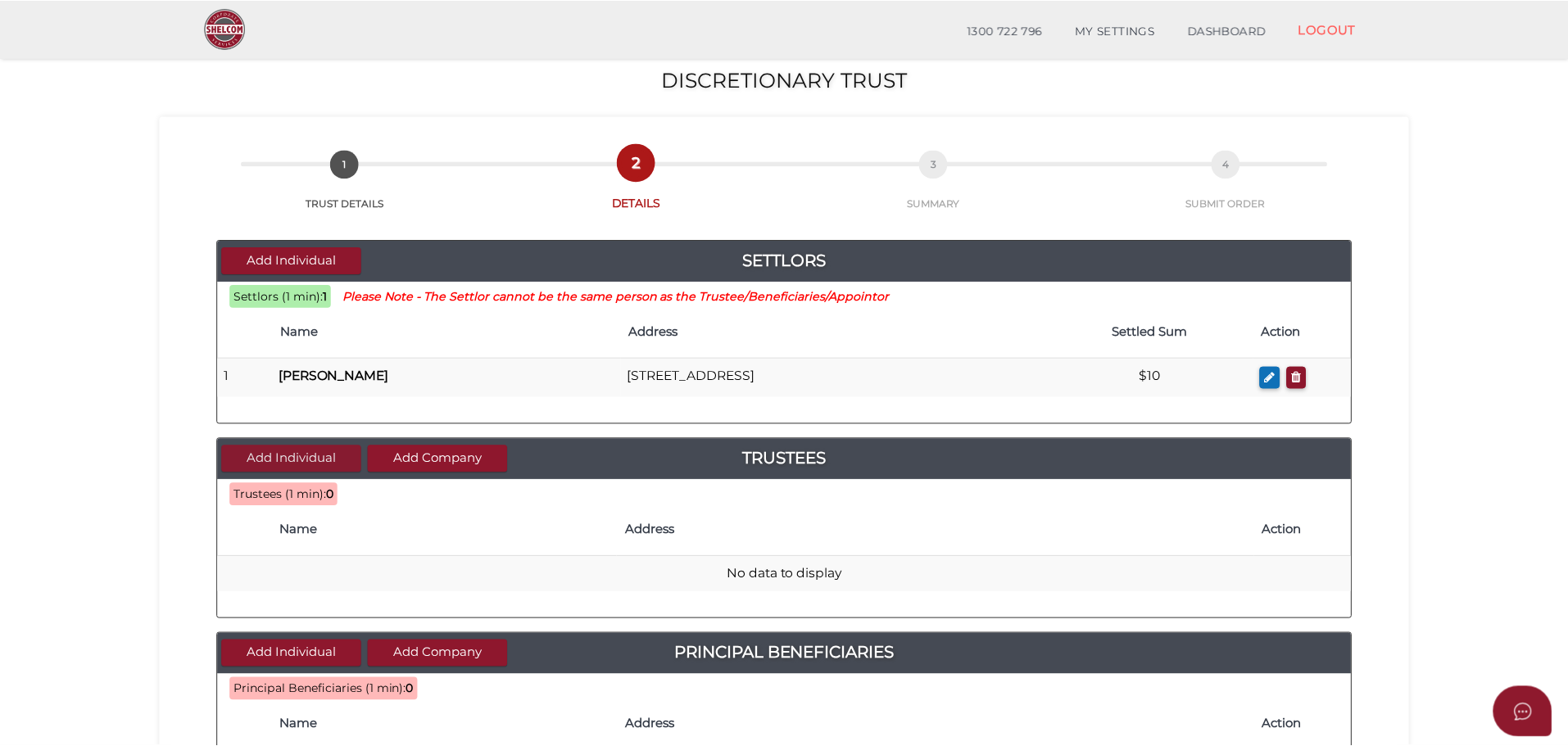
scroll to position [9, 0]
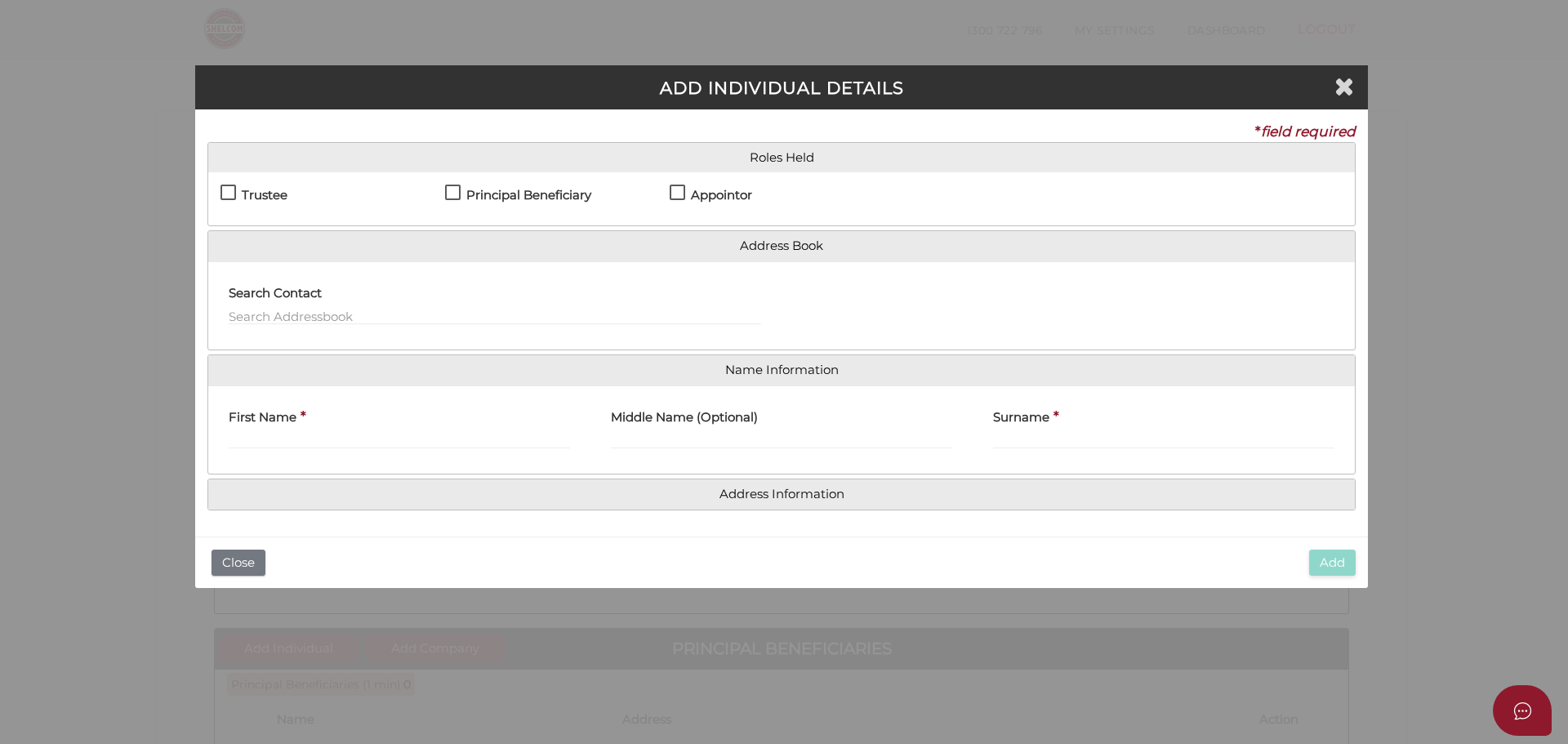
click at [224, 191] on label "Trustee" at bounding box center [253, 198] width 67 height 20
checkbox input "true"
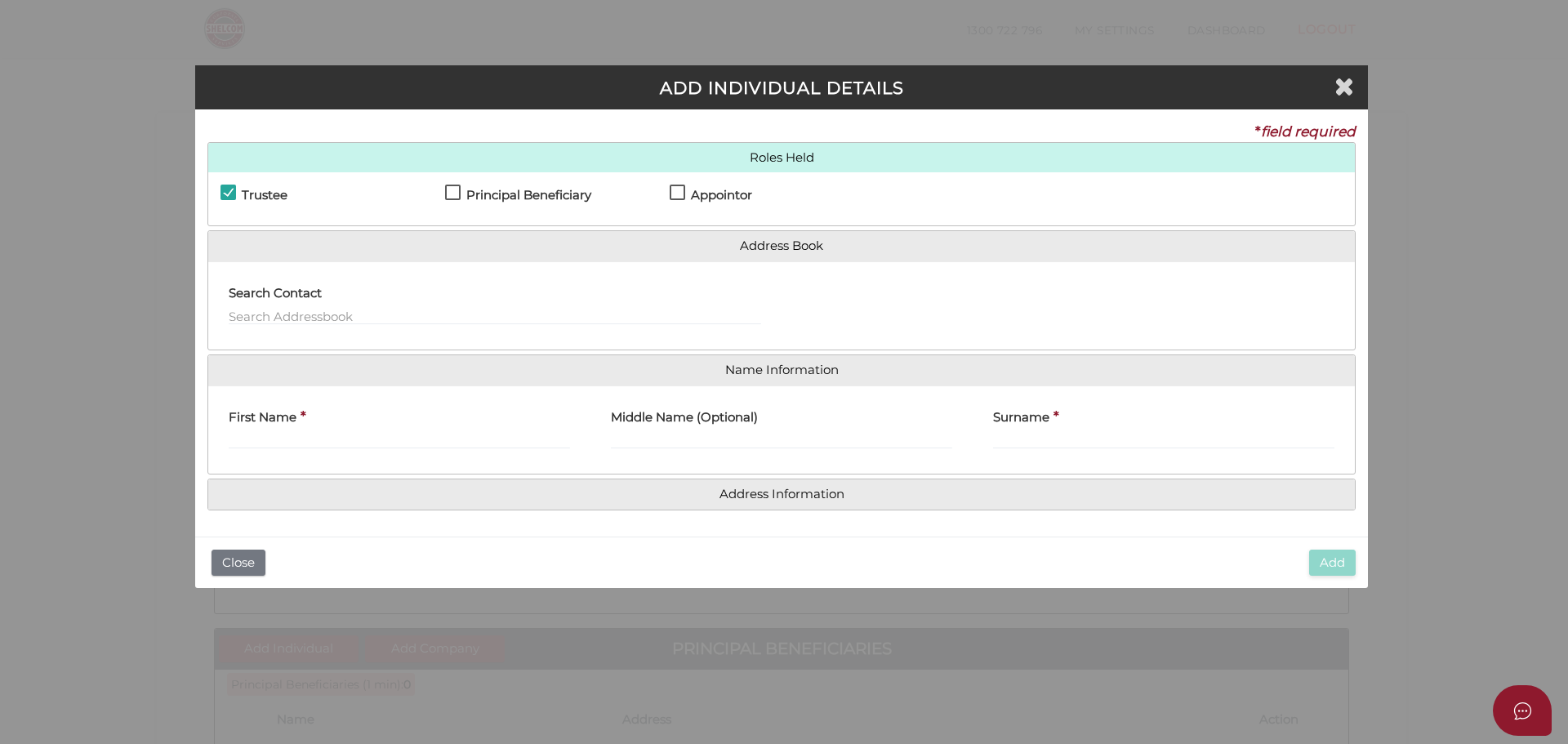
click at [455, 193] on label "Principal Beneficiary" at bounding box center [518, 198] width 146 height 20
checkbox input "true"
click at [681, 190] on label "Appointor" at bounding box center [711, 198] width 83 height 20
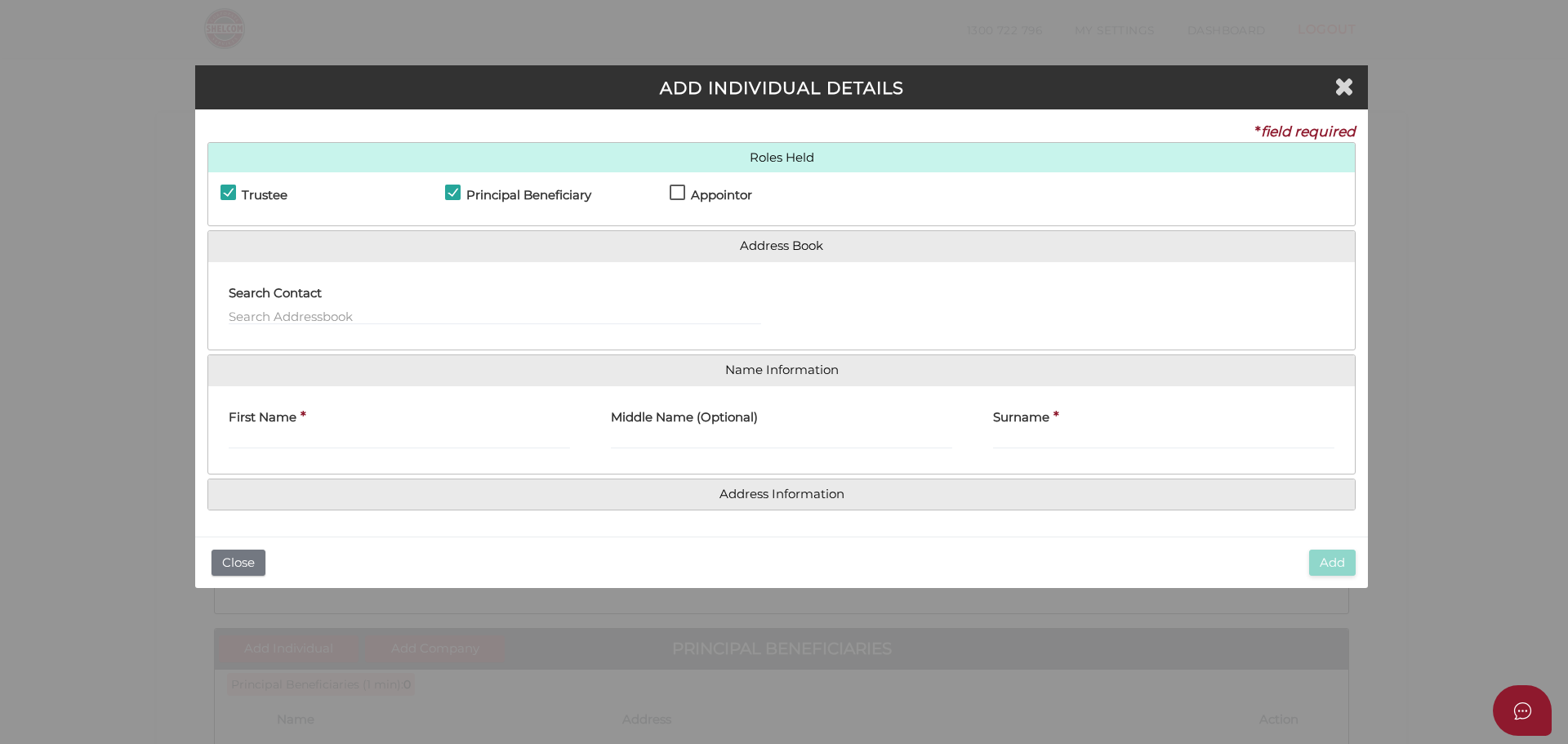
checkbox input "true"
click at [338, 441] on input "First Name" at bounding box center [399, 440] width 341 height 18
type input "Kim"
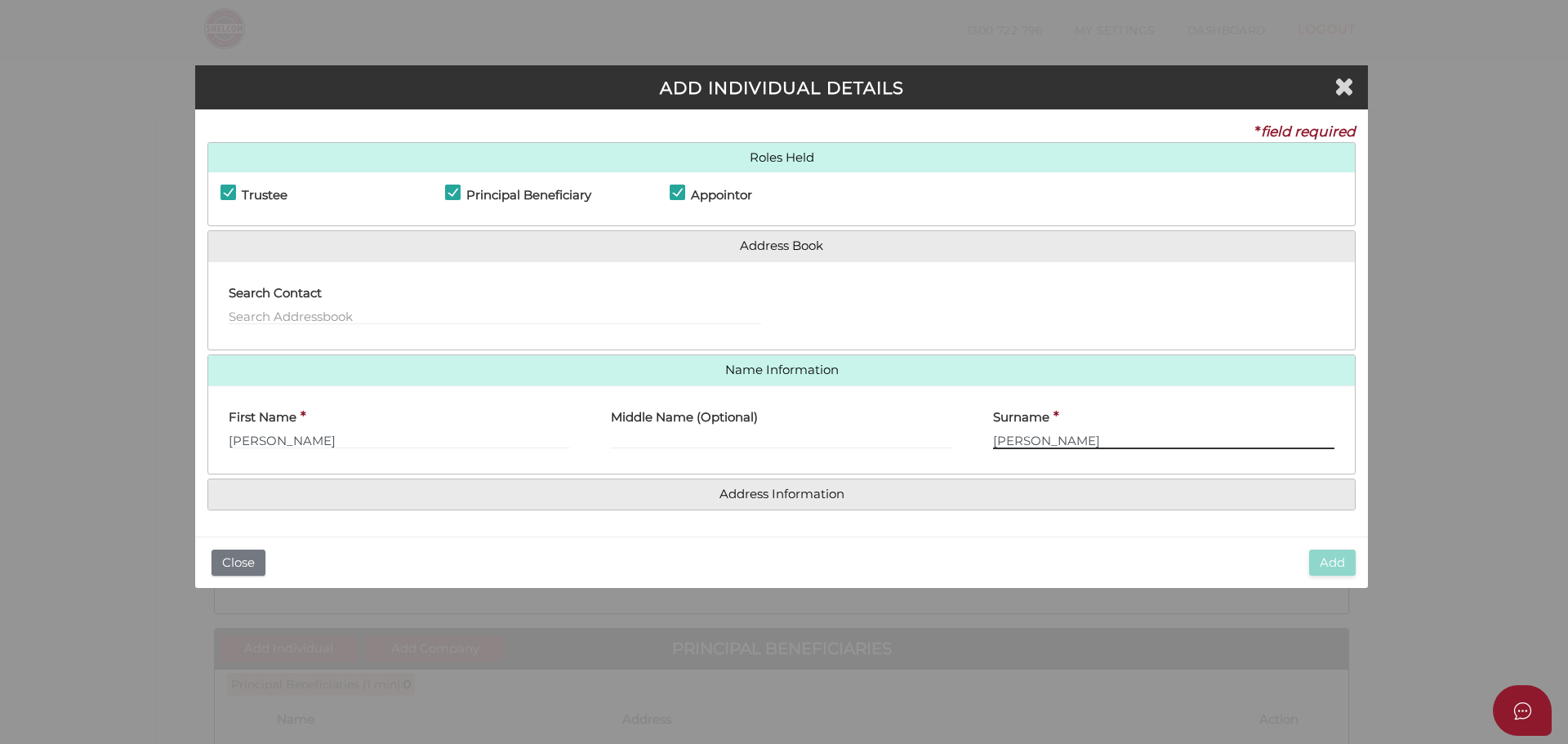
type input "Byrnes"
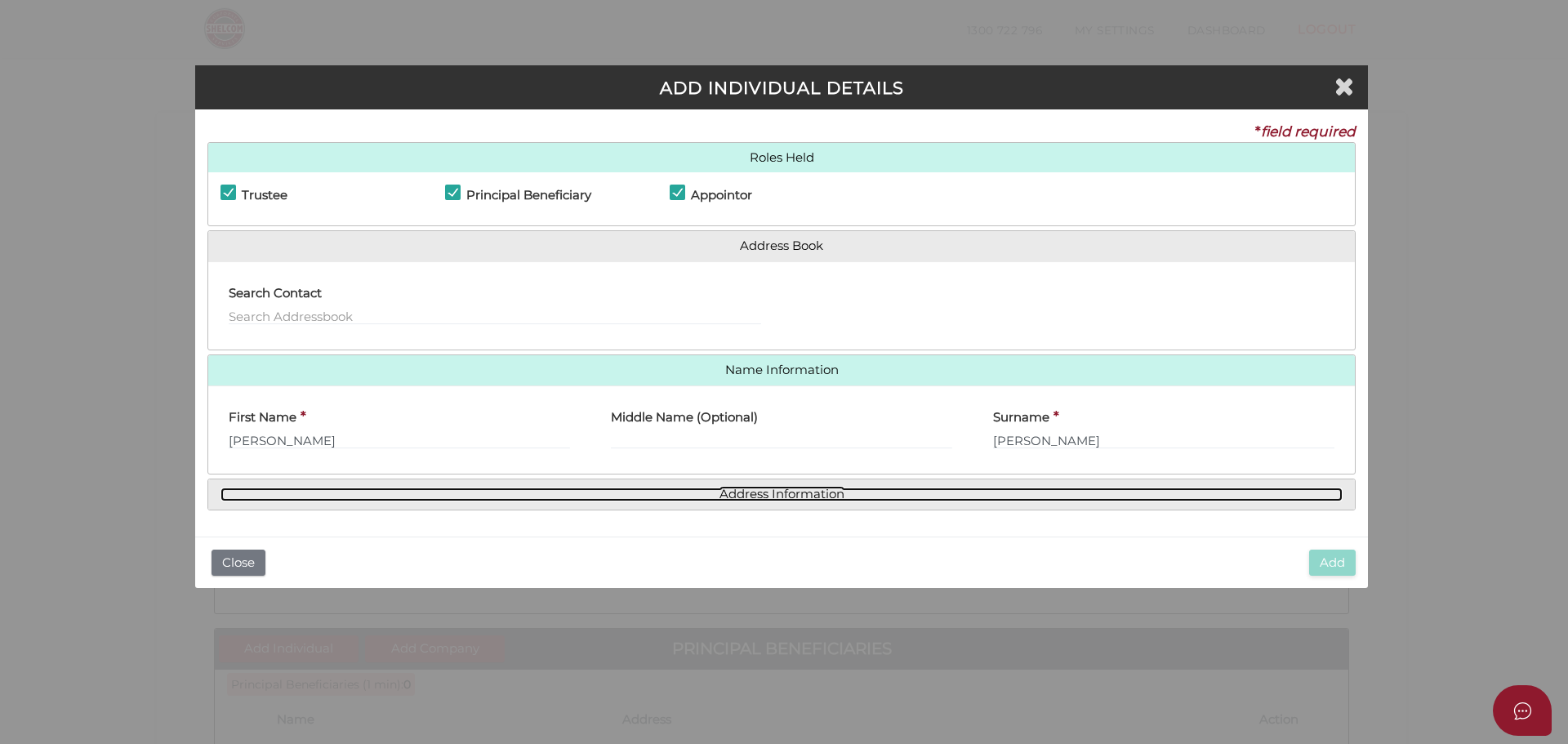
click at [809, 487] on link "Address Information" at bounding box center [781, 494] width 1122 height 14
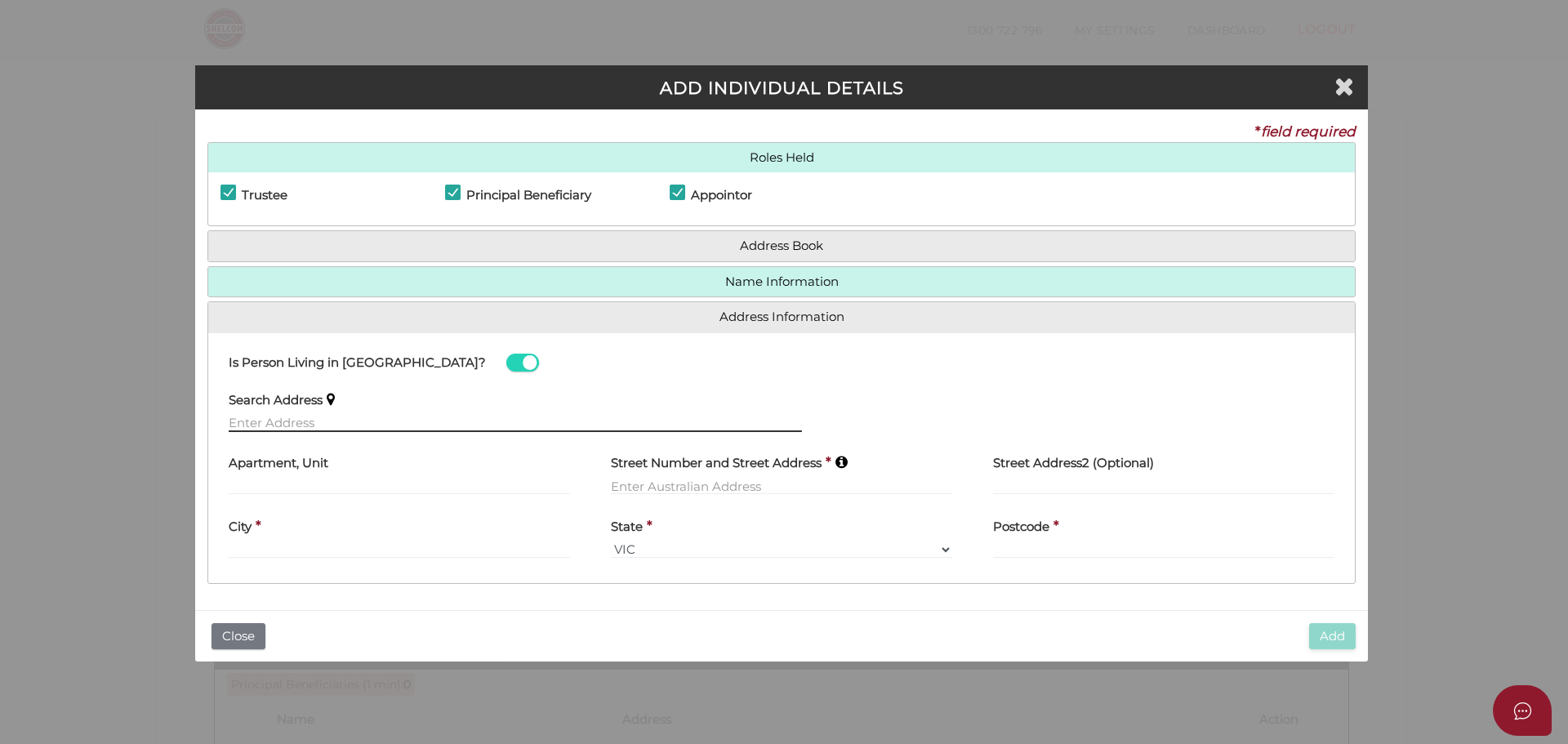
click at [307, 427] on input "text" at bounding box center [515, 422] width 573 height 18
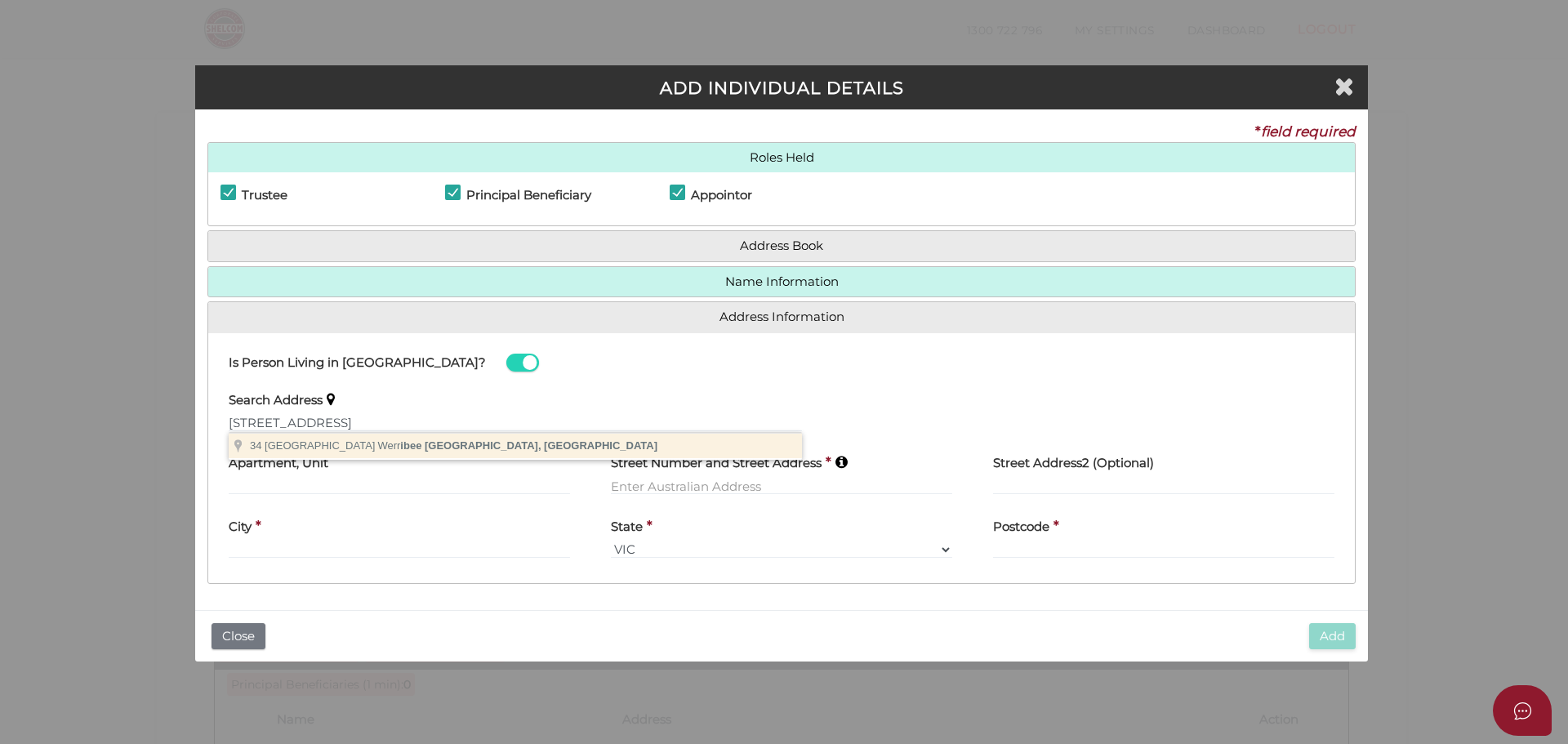
type input "34 Pyke Street, Werribee VIC, Australia"
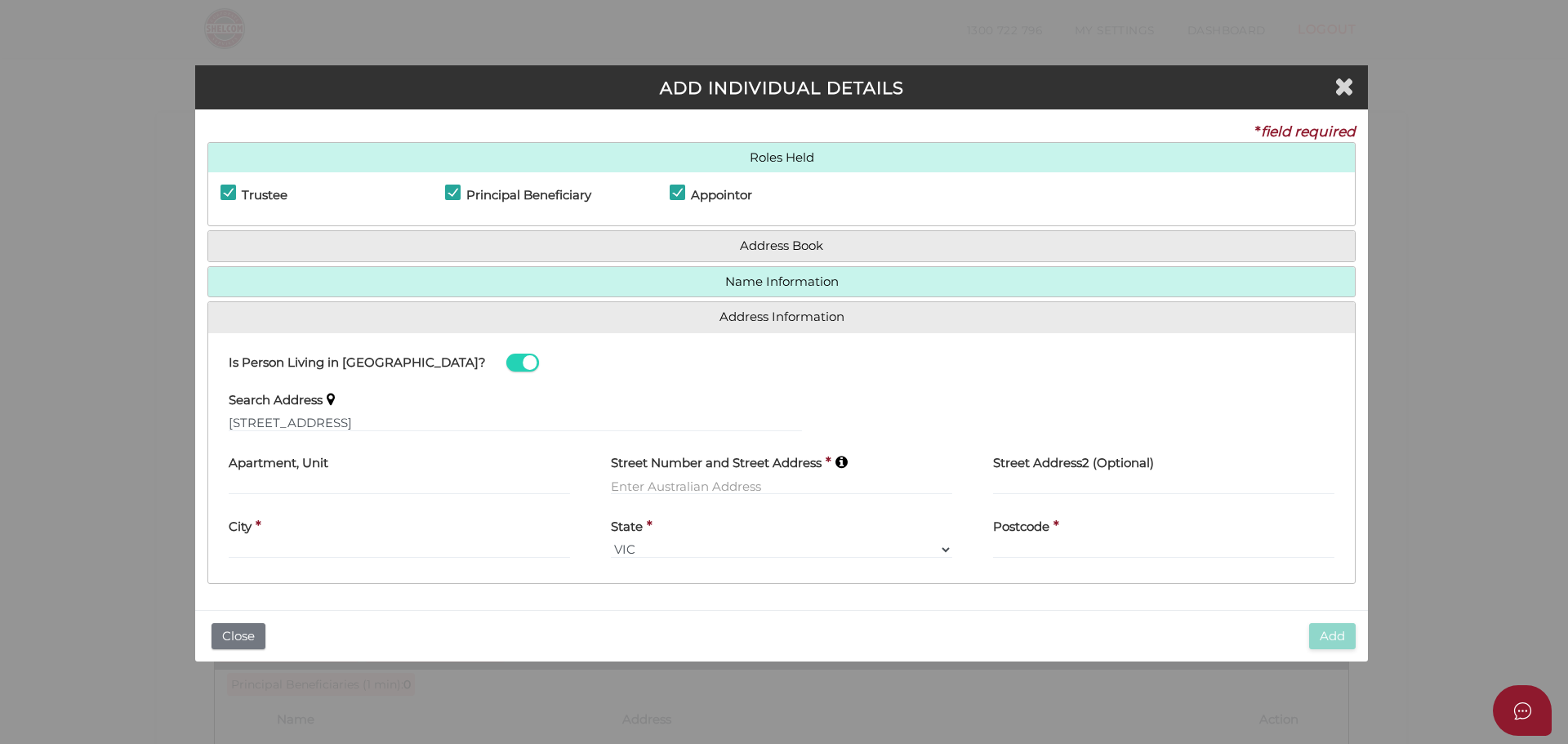
type input "34 Pyke Street"
type input "Werribee"
select select "VIC"
type input "3030"
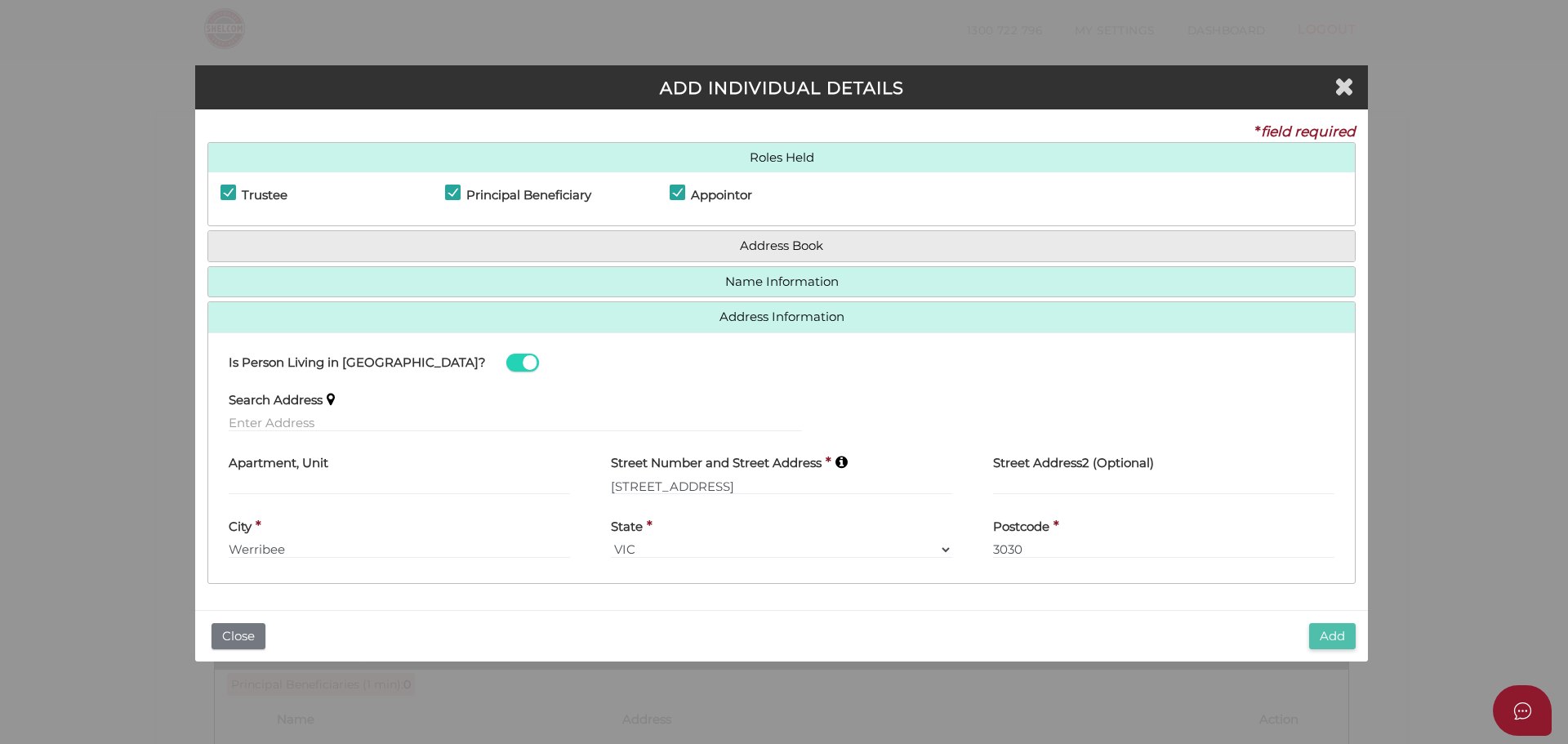
click at [1327, 634] on button "Add" at bounding box center [1332, 637] width 46 height 27
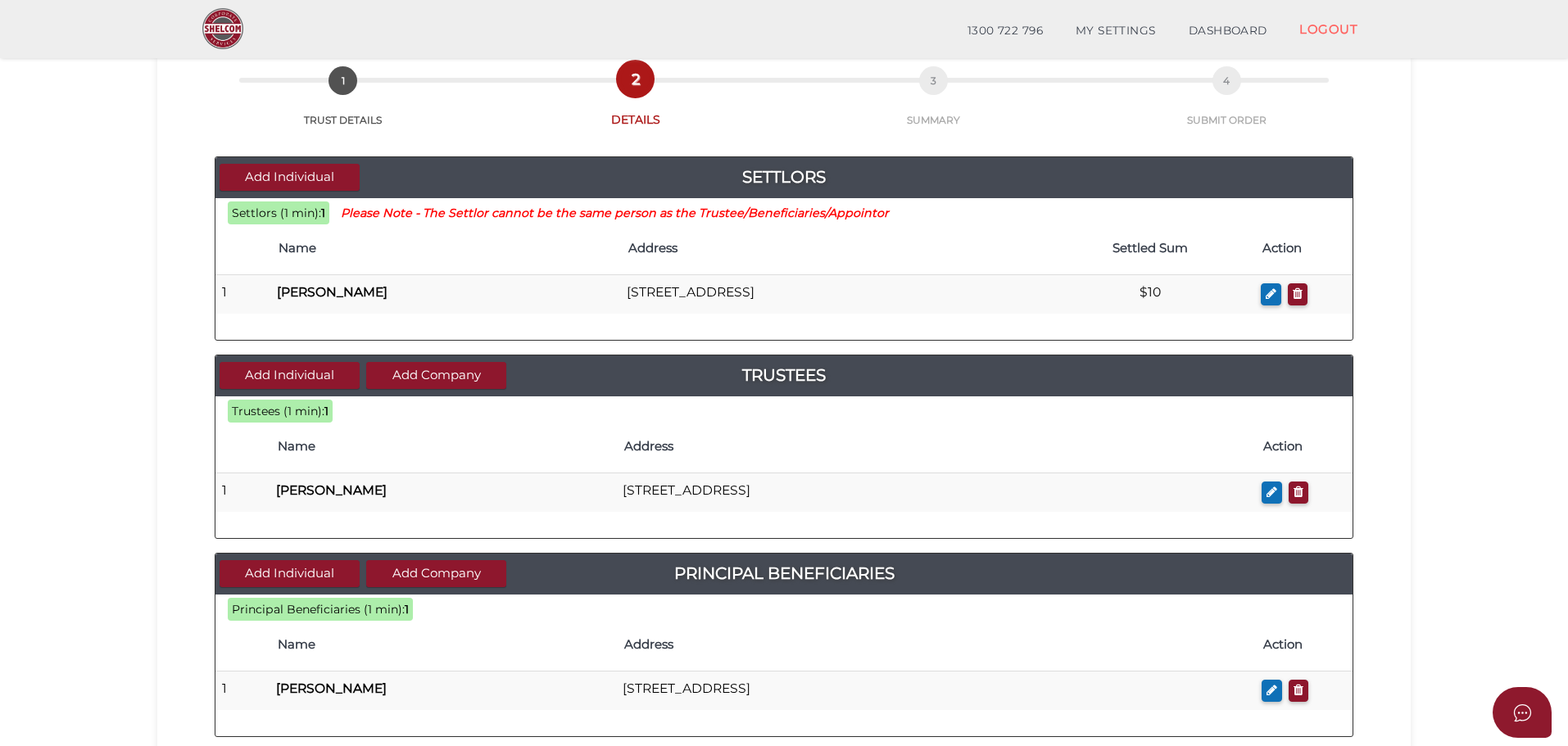
scroll to position [112, 0]
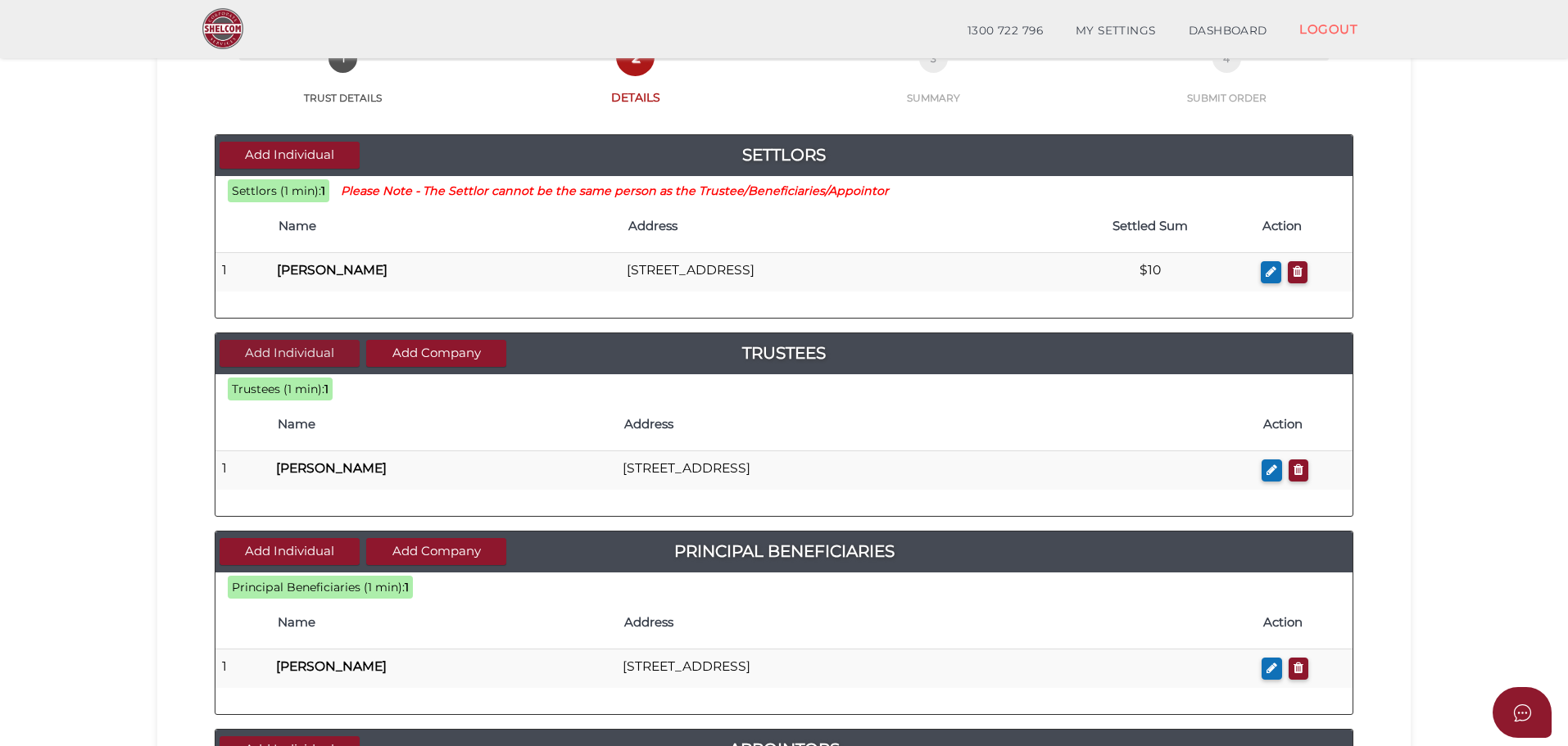
click at [308, 351] on button "Add Individual" at bounding box center [289, 353] width 140 height 27
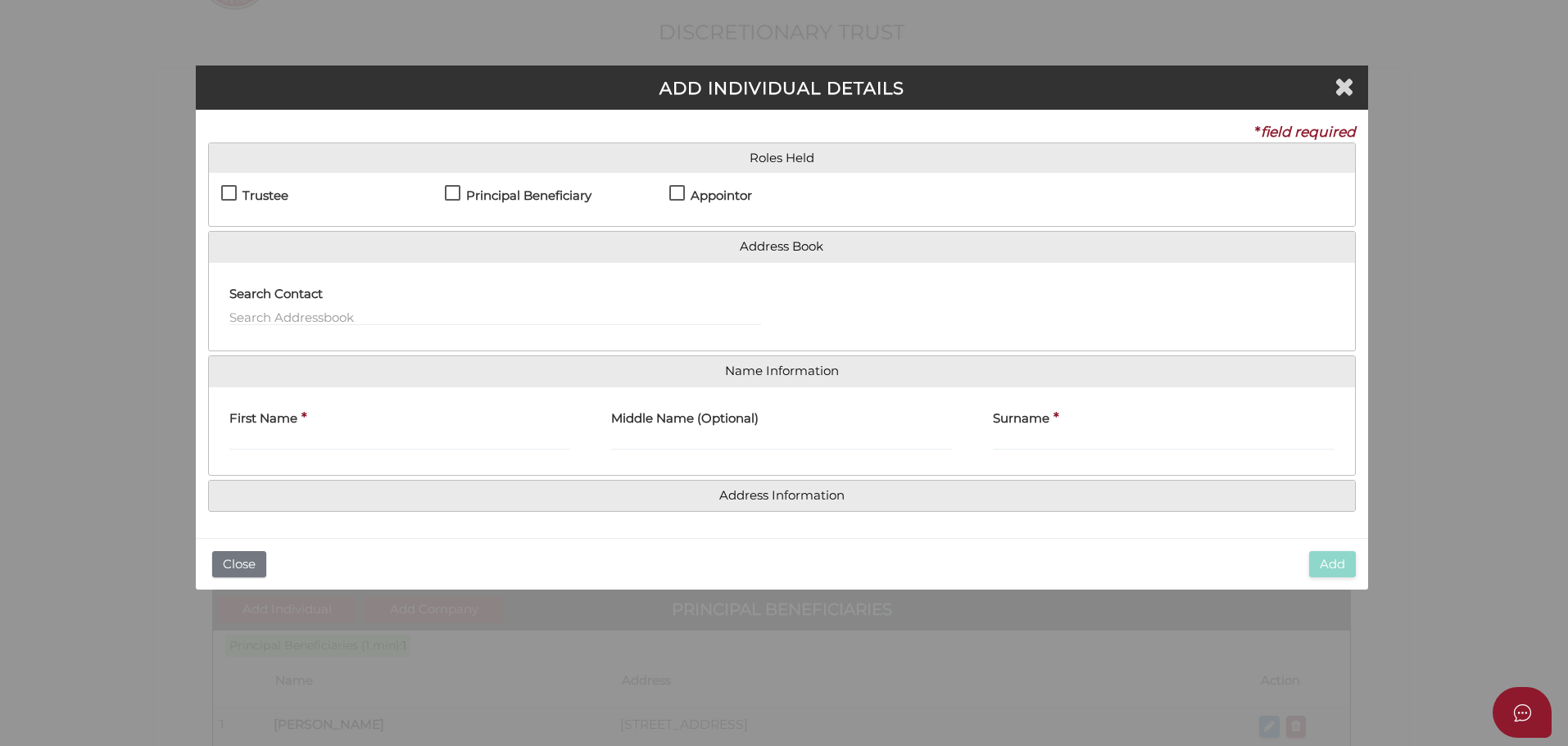
scroll to position [0, 0]
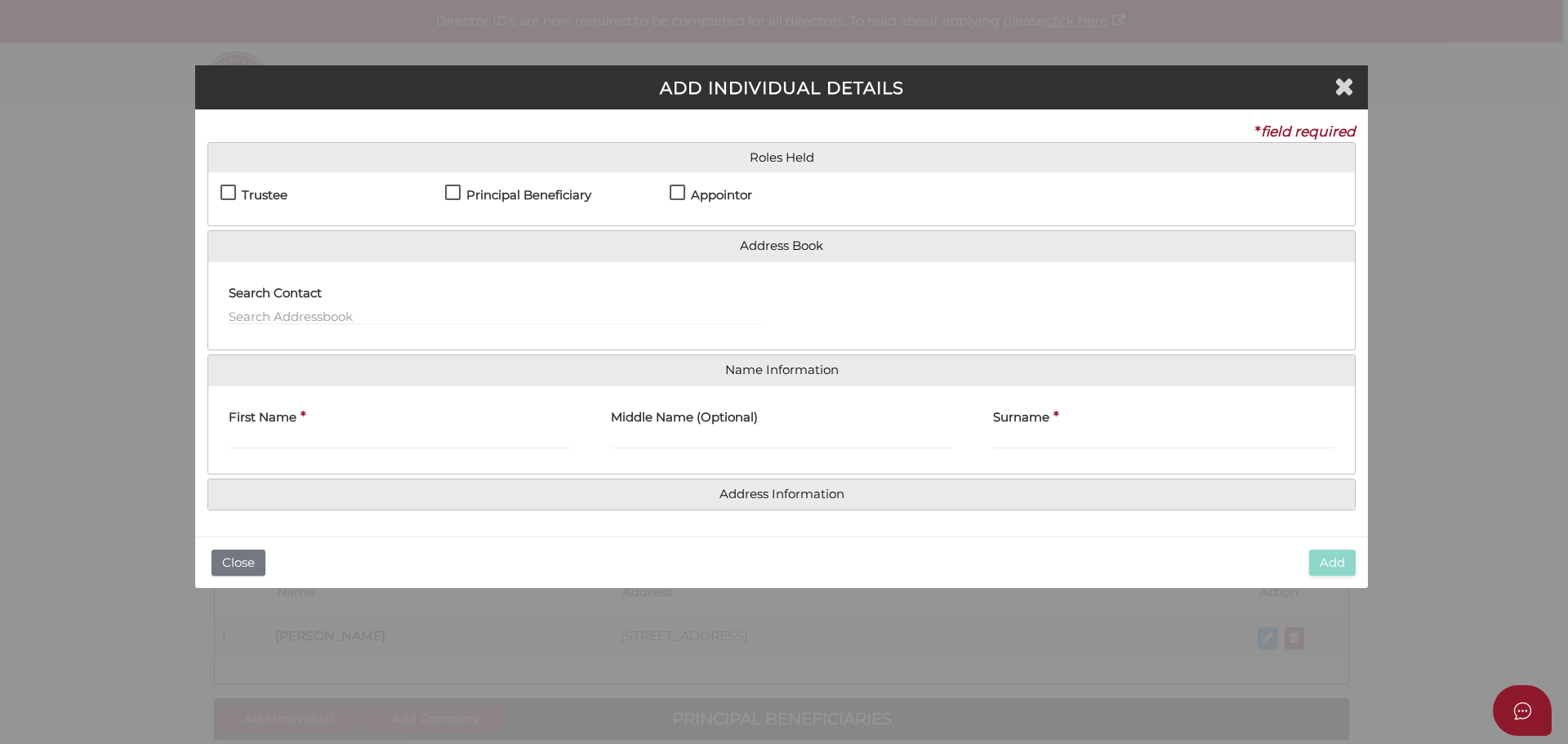
click at [226, 193] on label "Trustee" at bounding box center [253, 198] width 67 height 20
checkbox input "true"
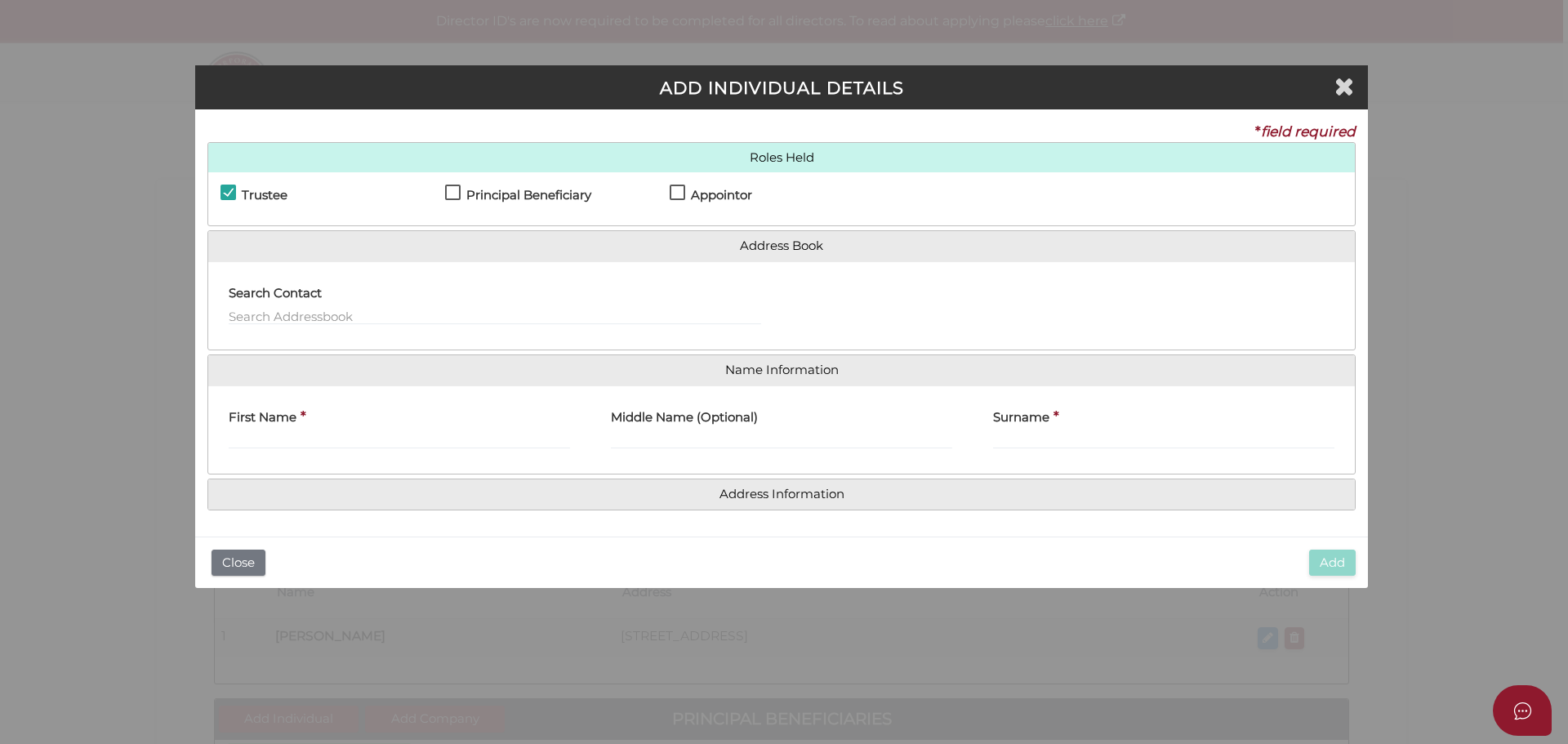
click at [457, 188] on label "Principal Beneficiary" at bounding box center [518, 198] width 146 height 20
checkbox input "true"
click at [679, 192] on label "Appointor" at bounding box center [711, 198] width 83 height 20
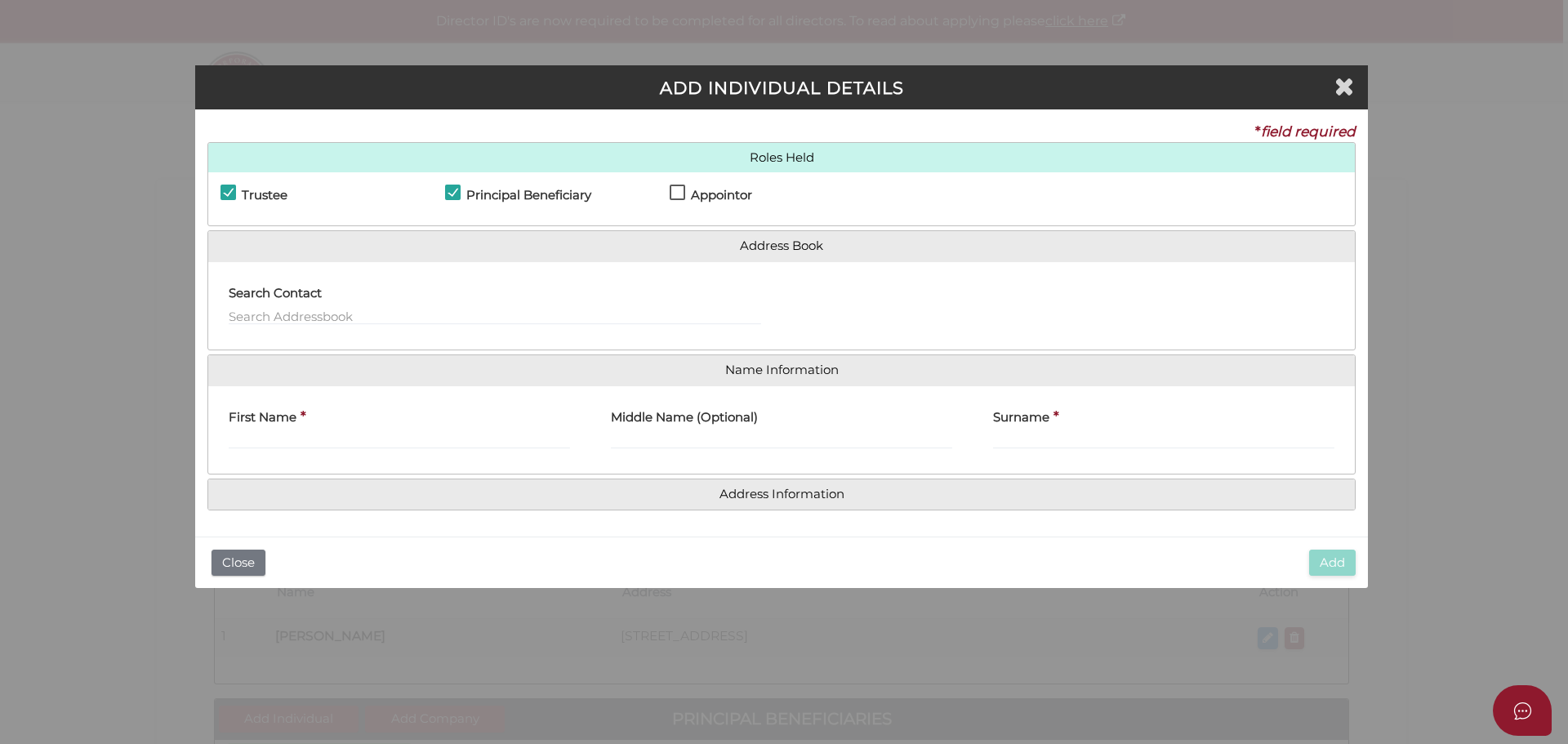
checkbox input "true"
click at [317, 442] on input "First Name" at bounding box center [399, 440] width 341 height 18
type input "Adelia"
type input "Annette"
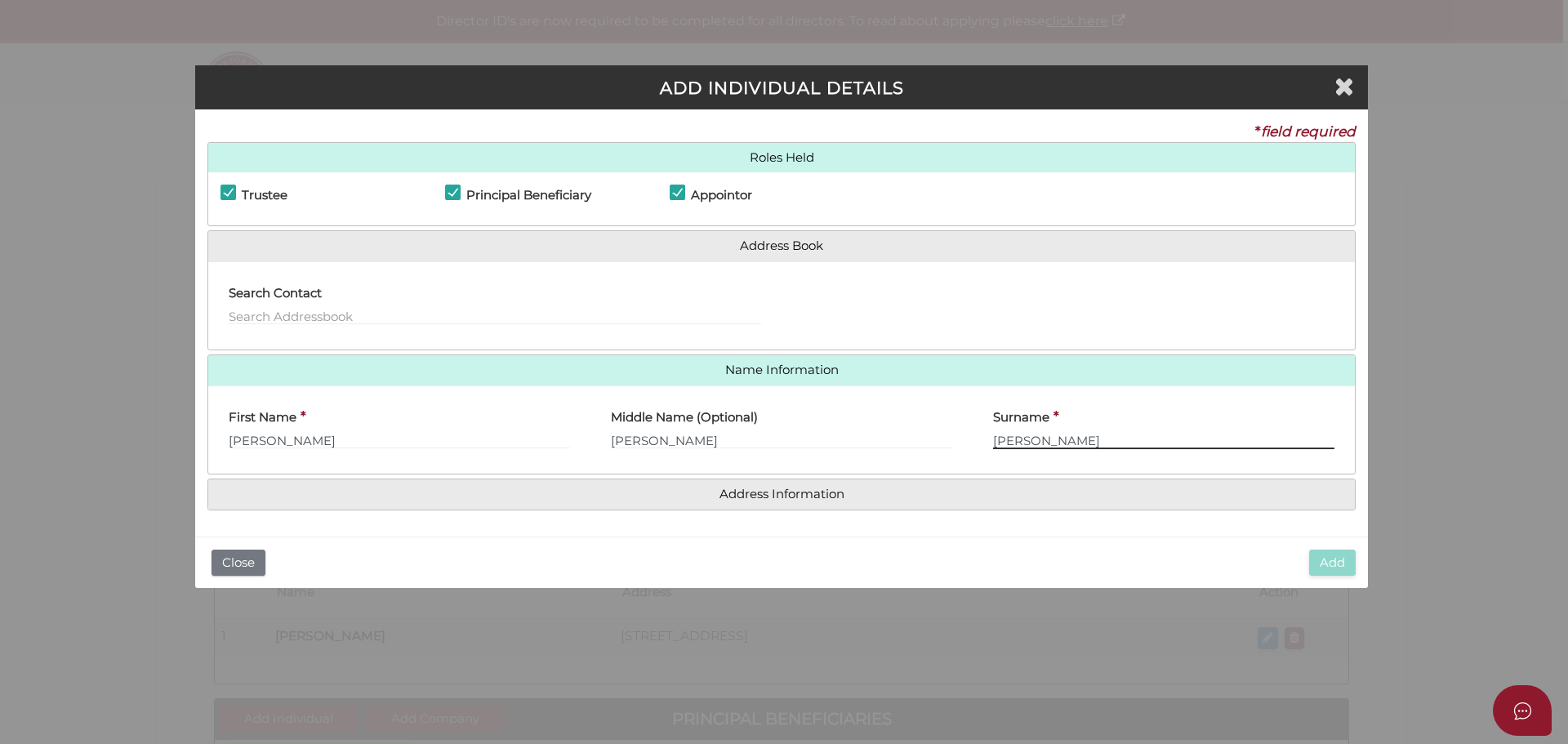
type input "[PERSON_NAME]"
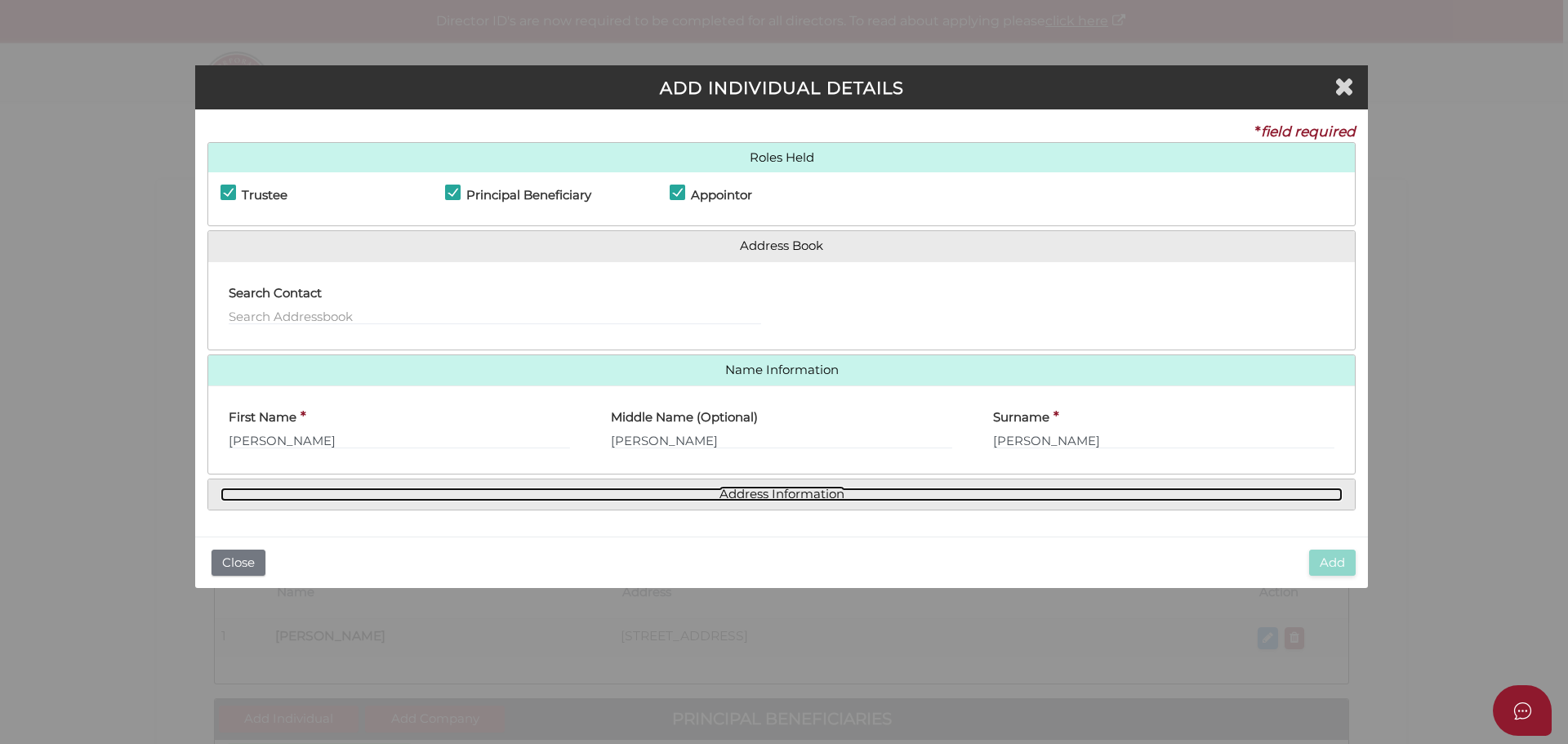
click at [785, 490] on link "Address Information" at bounding box center [781, 494] width 1122 height 14
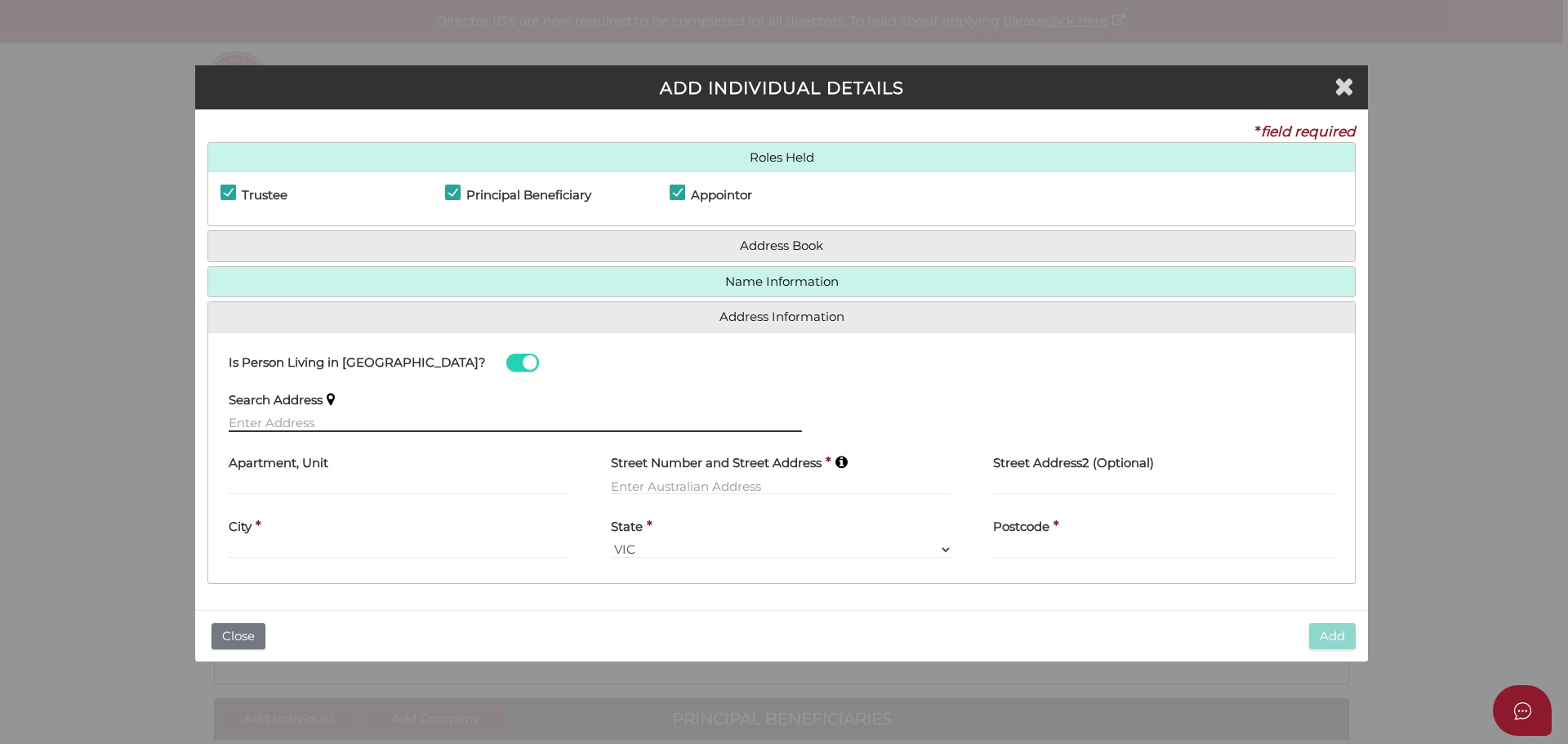
click at [320, 416] on input "text" at bounding box center [515, 422] width 573 height 18
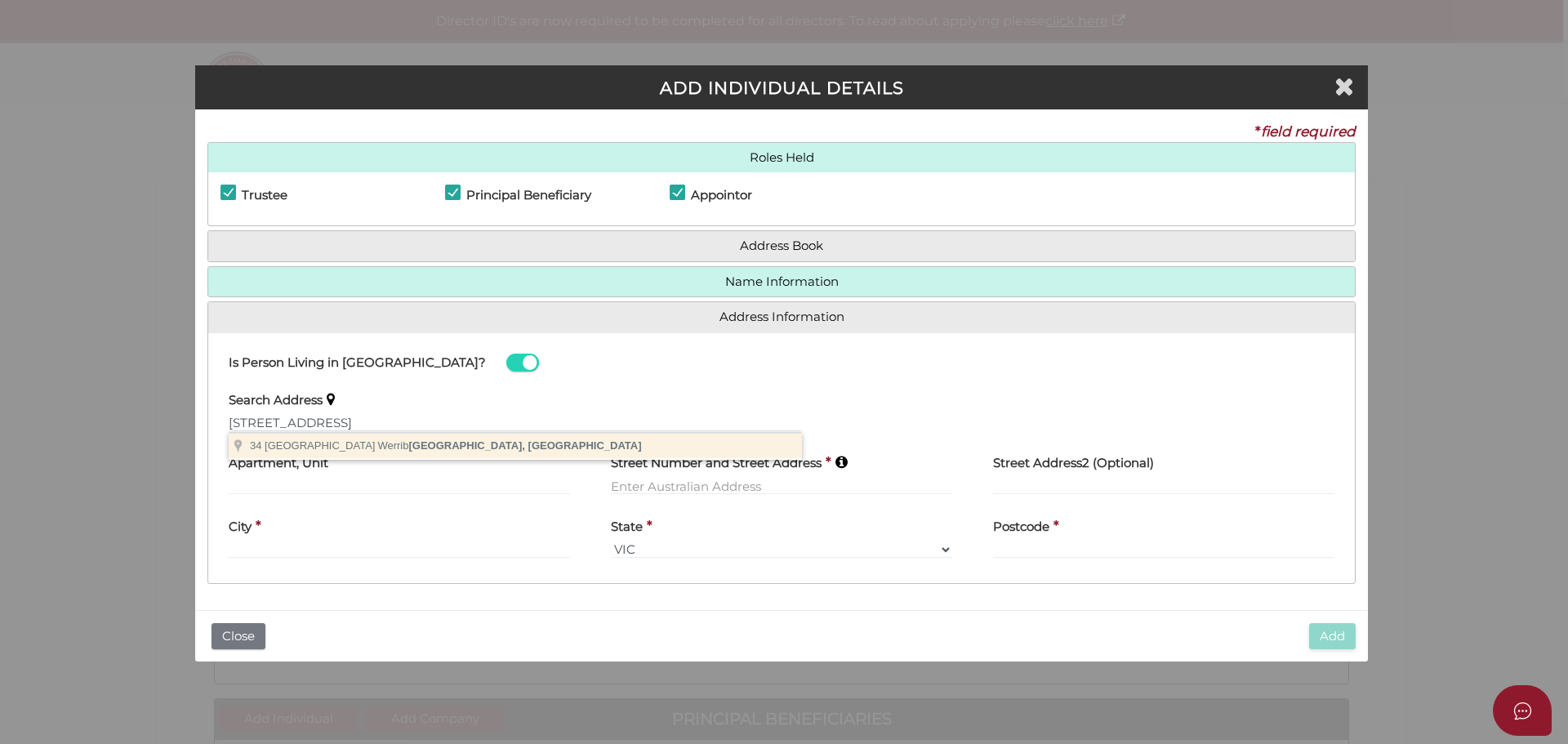
type input "34 Pyke Street, Werribee VIC, Australia"
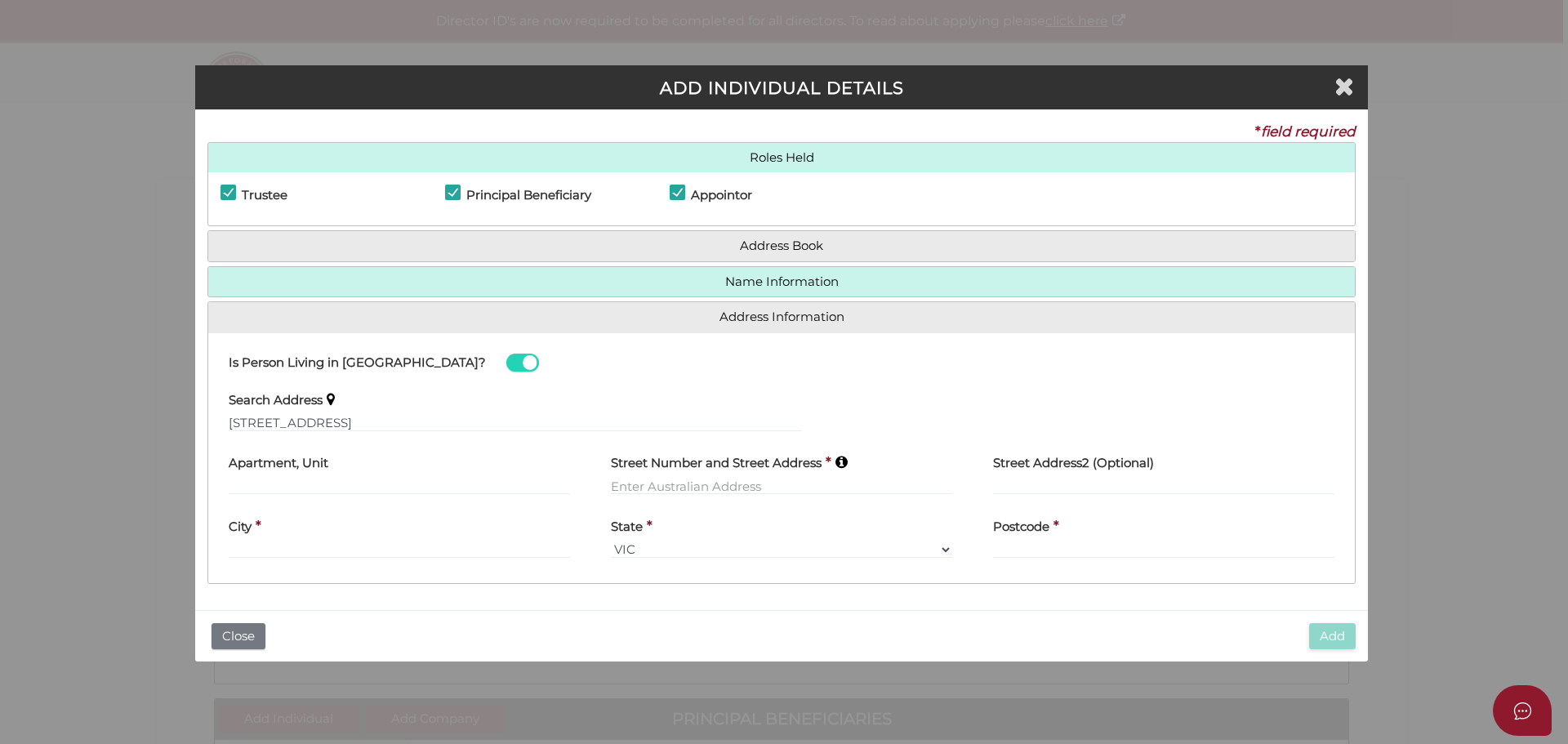
type input "34 Pyke Street"
type input "Werribee"
select select "VIC"
type input "3030"
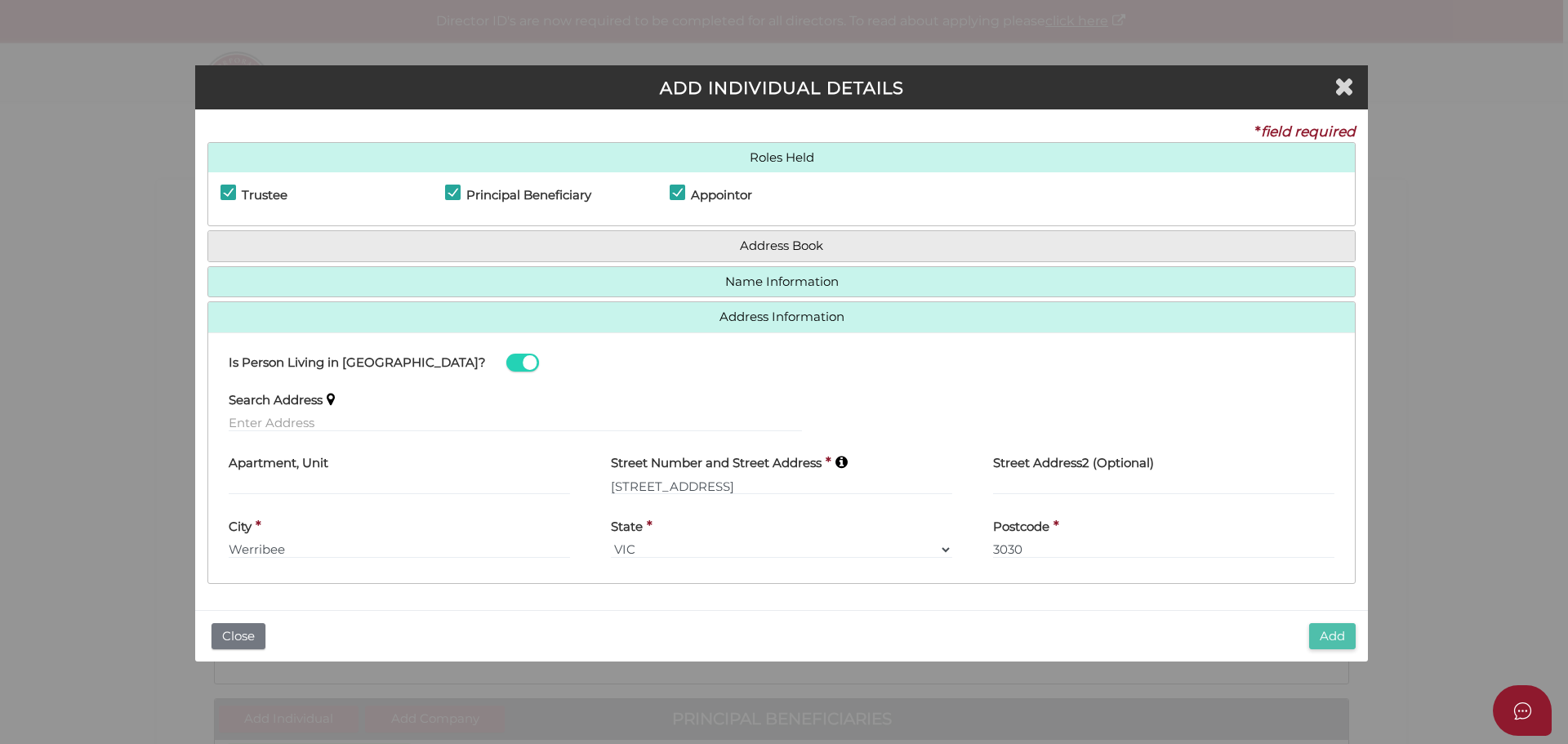
click at [1343, 630] on button "Add" at bounding box center [1332, 637] width 46 height 27
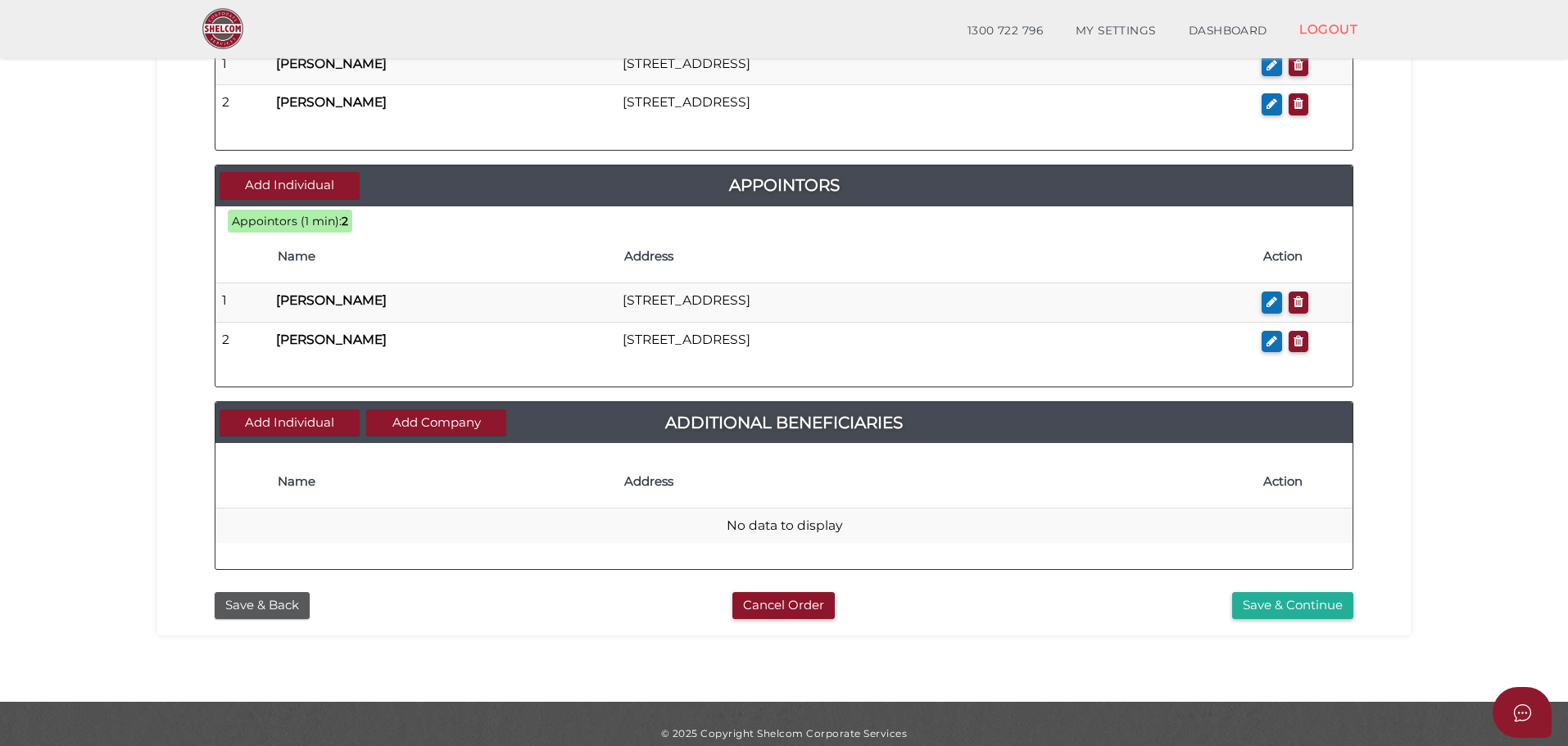
scroll to position [772, 0]
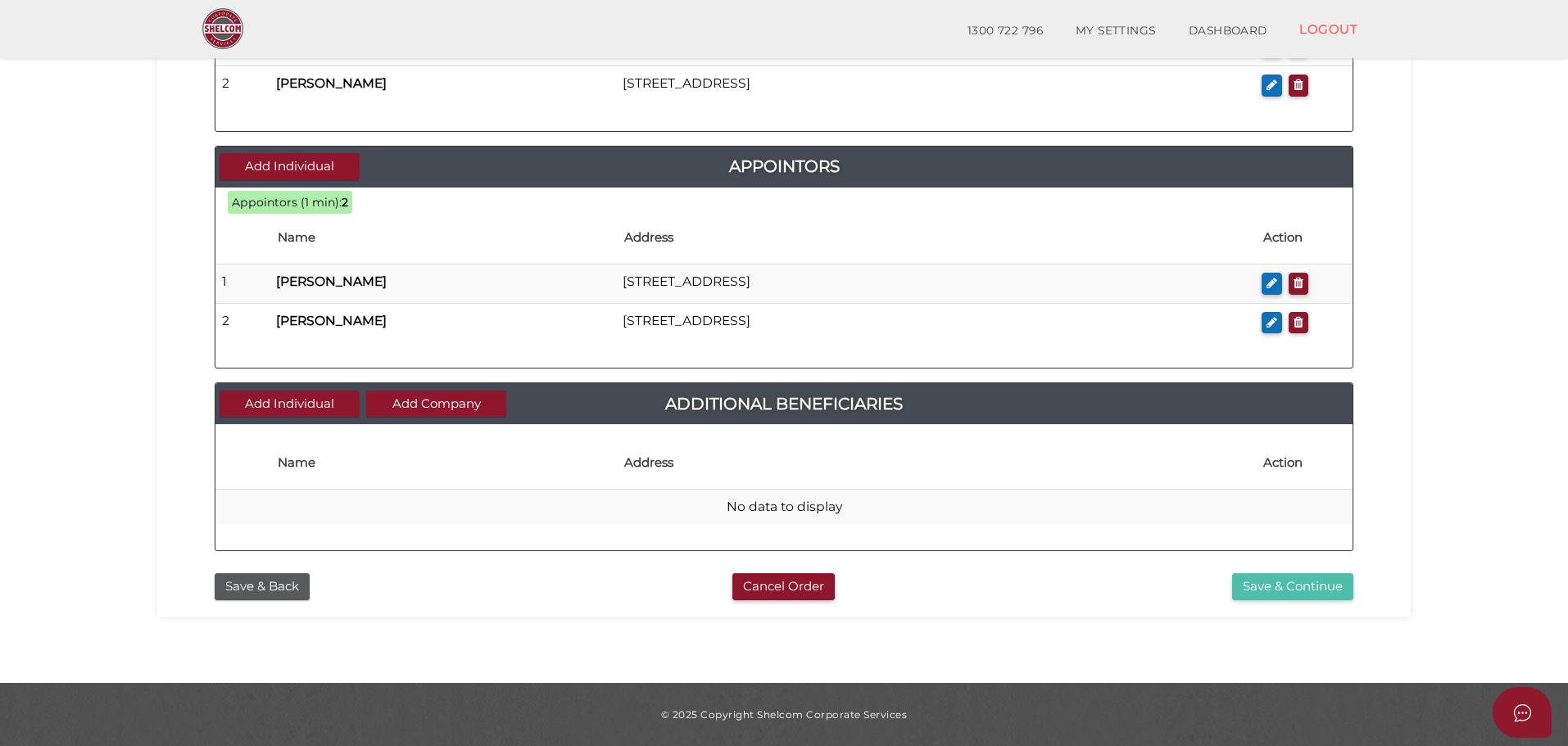
click at [1277, 587] on button "Save & Continue" at bounding box center [1292, 587] width 121 height 27
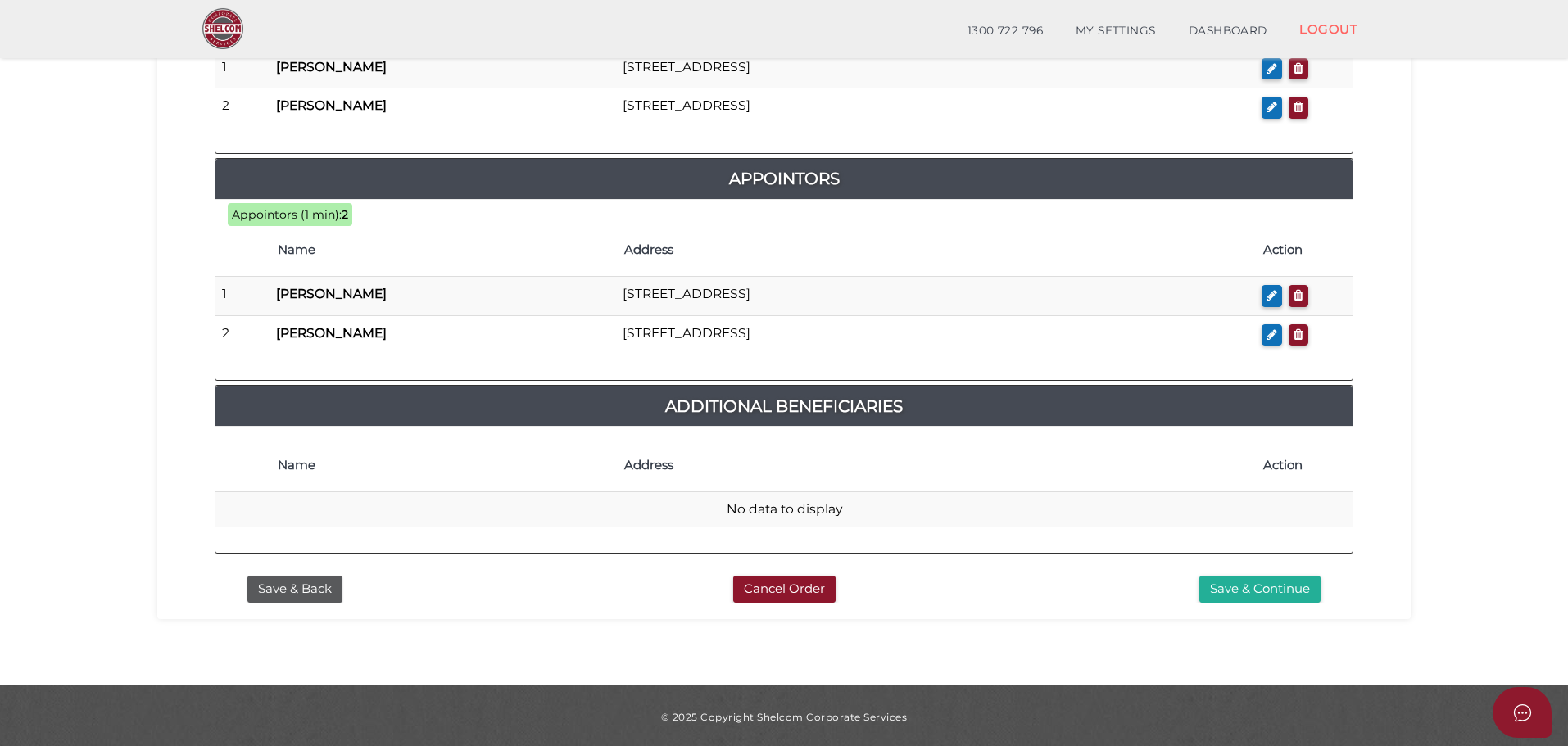
scroll to position [935, 0]
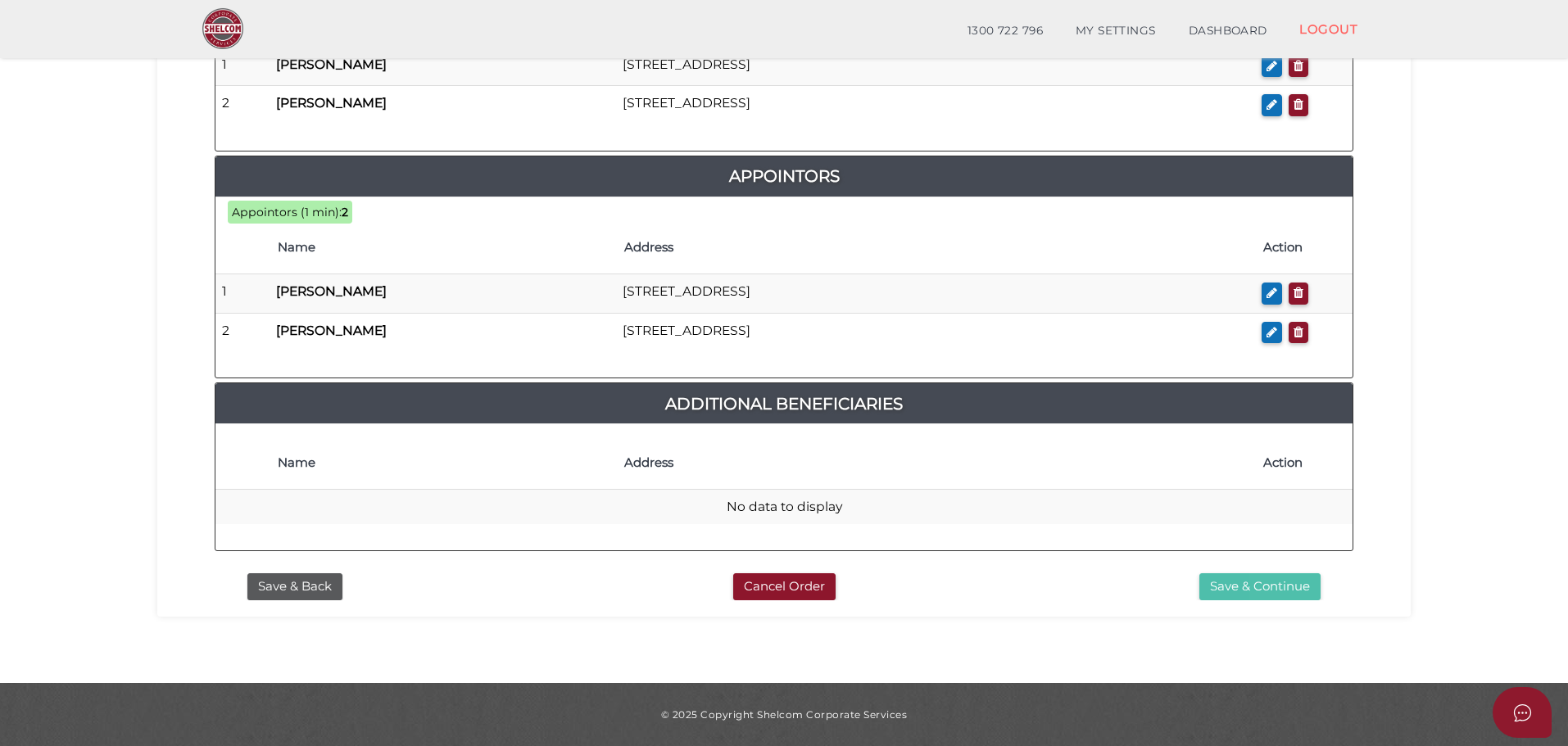
click at [1227, 582] on button "Save & Continue" at bounding box center [1260, 587] width 121 height 27
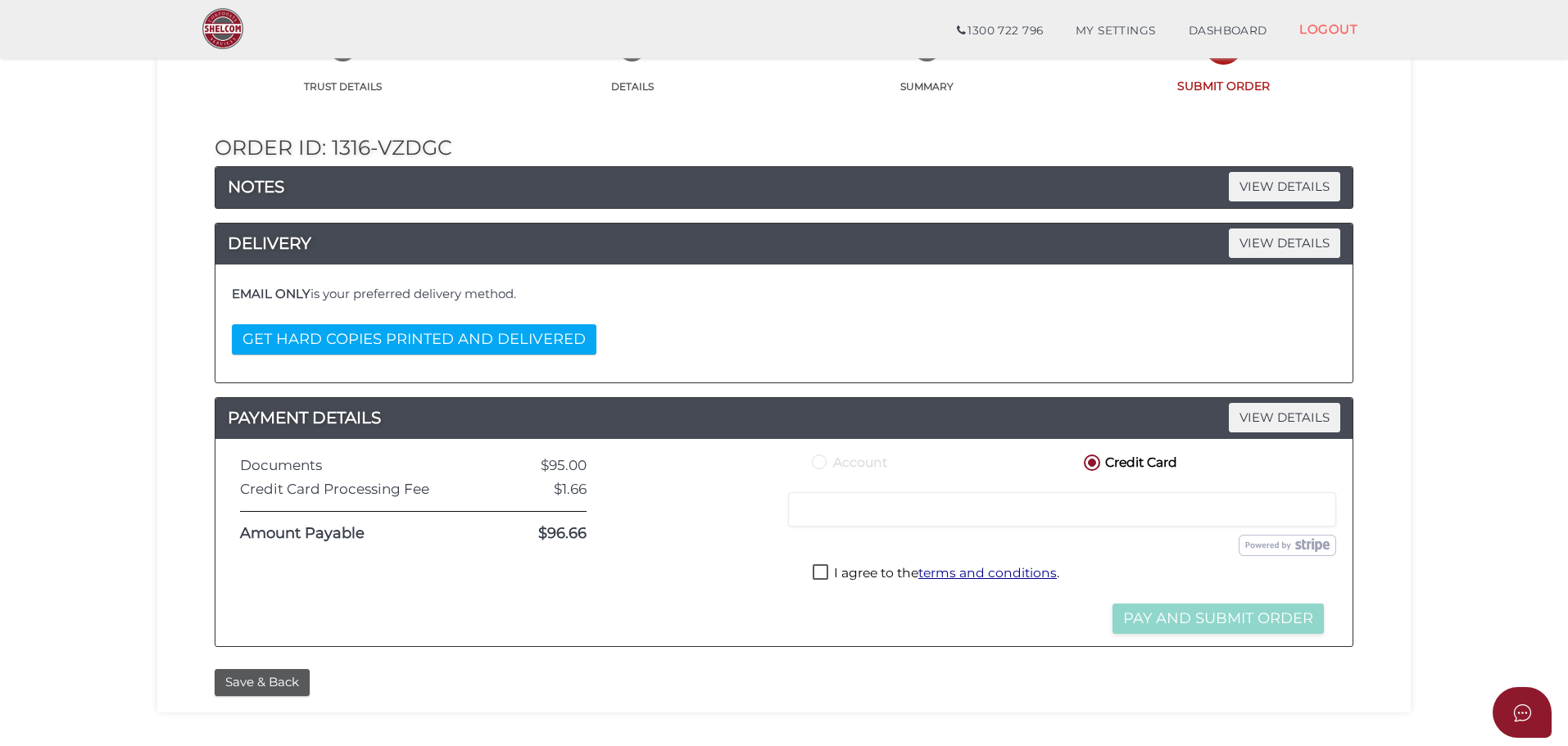
scroll to position [143, 0]
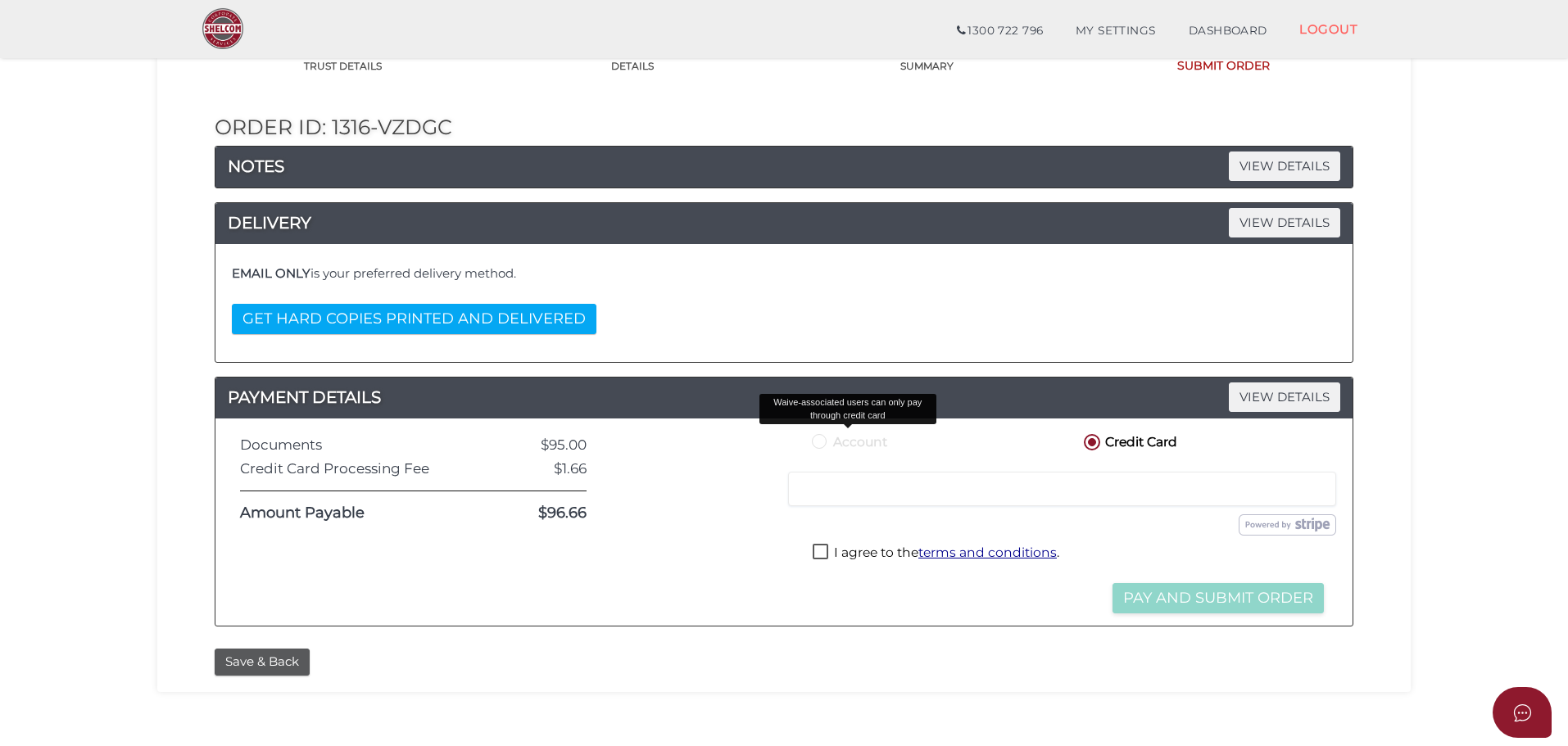
click at [819, 442] on label "Account" at bounding box center [847, 441] width 79 height 20
click at [820, 555] on label "I agree to the terms and conditions ." at bounding box center [935, 554] width 247 height 20
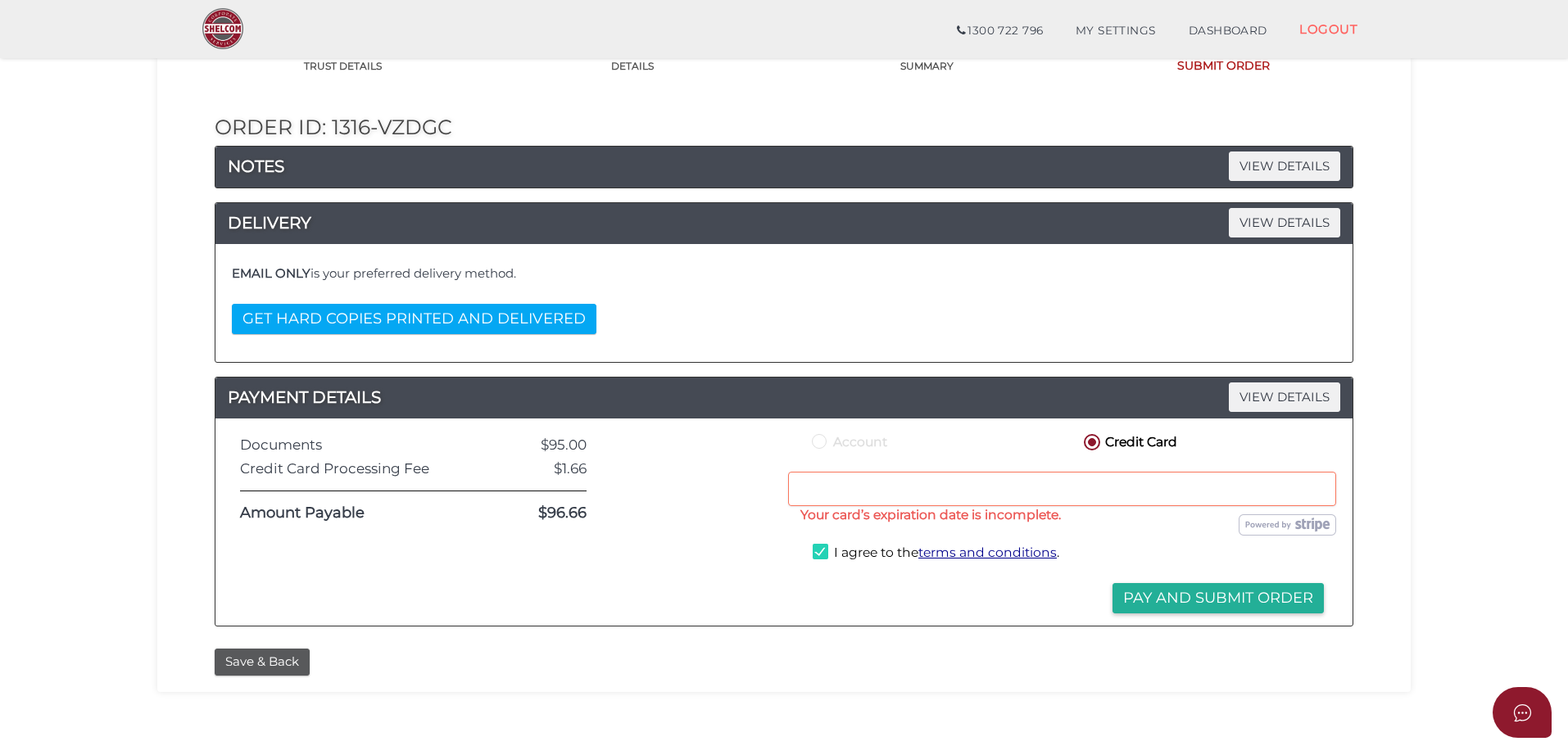
click at [820, 550] on label "I agree to the terms and conditions ." at bounding box center [935, 554] width 247 height 20
checkbox input "false"
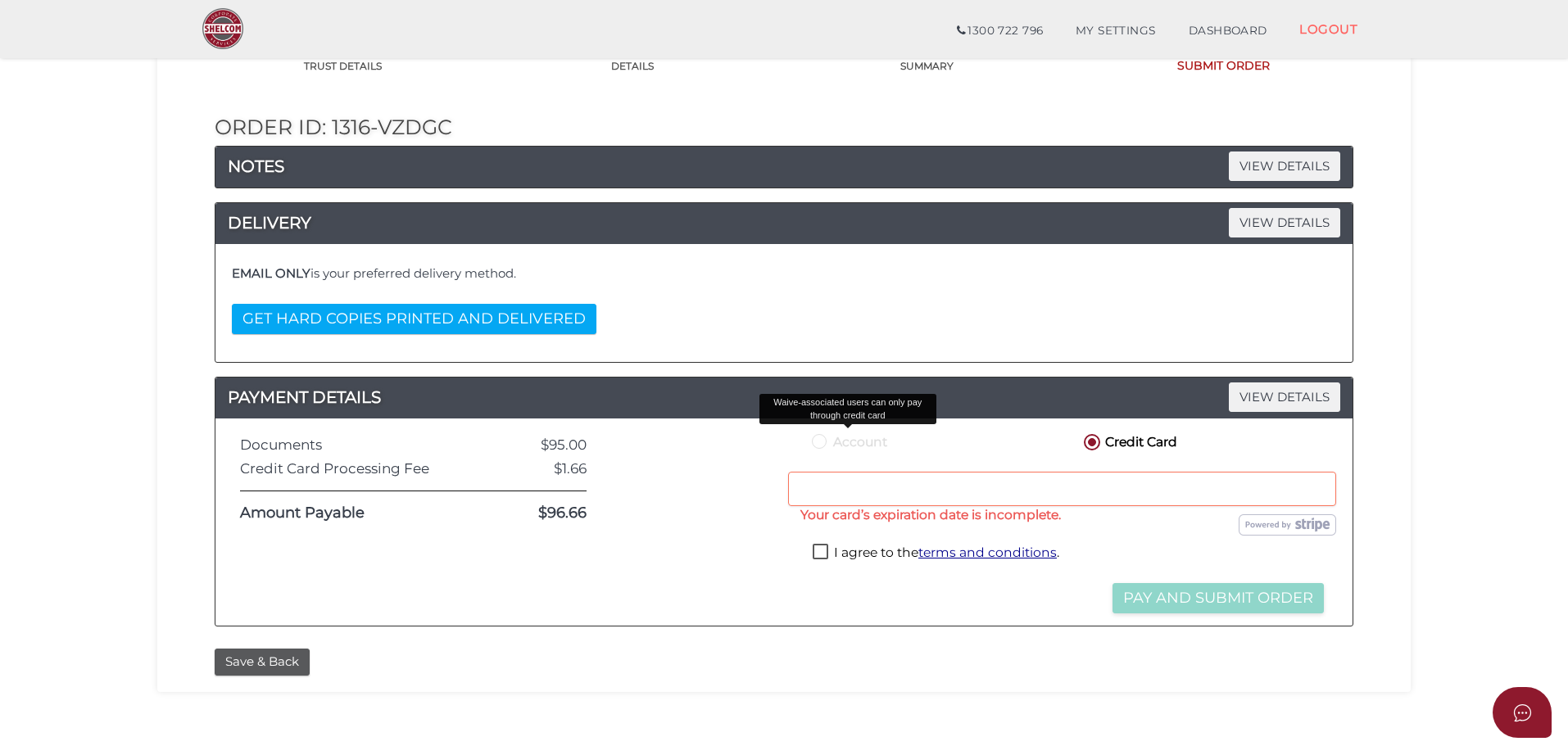
click at [825, 444] on label "Account" at bounding box center [847, 441] width 79 height 20
click at [263, 655] on button "Save & Back" at bounding box center [262, 662] width 95 height 27
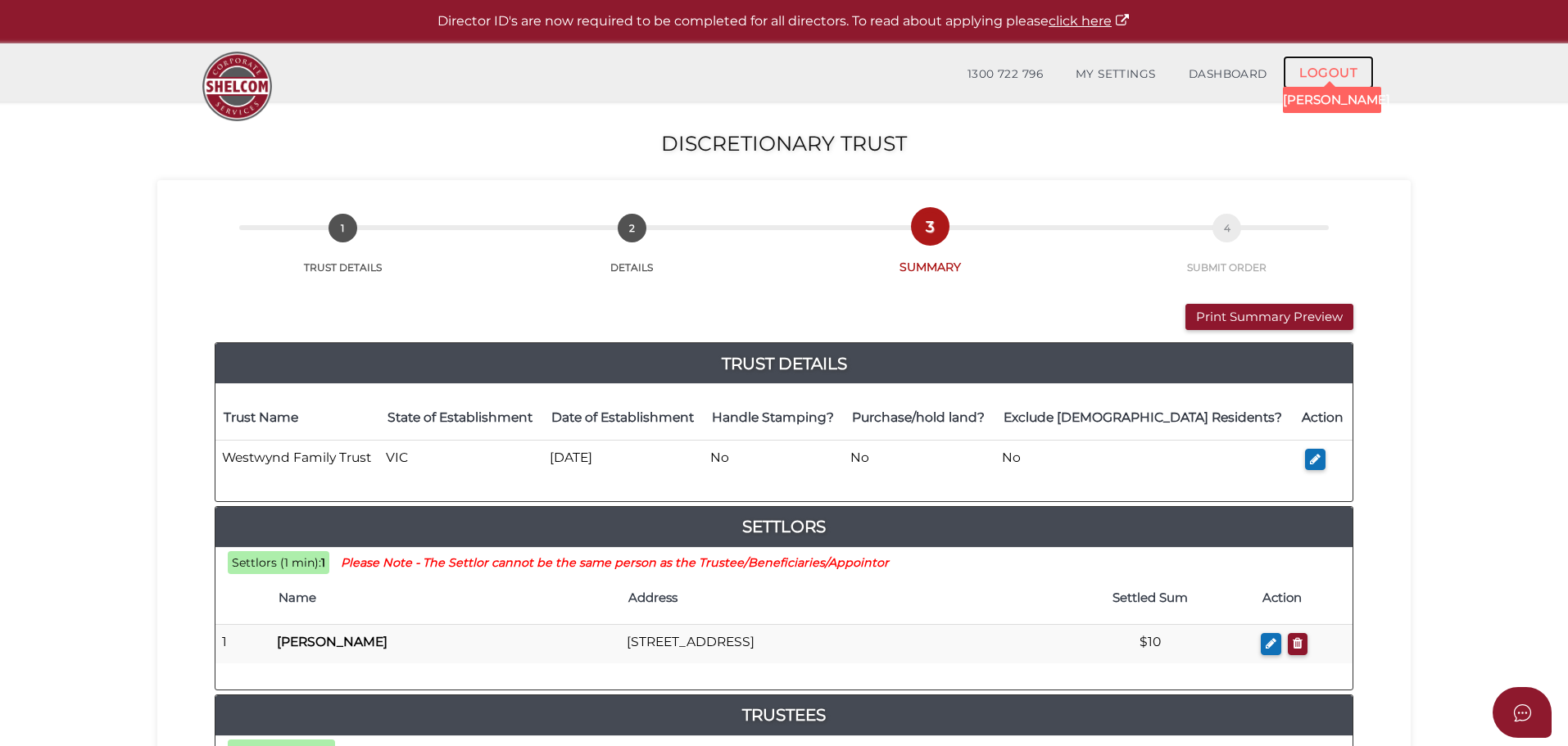
click at [1333, 64] on link "LOGOUT" at bounding box center [1327, 73] width 91 height 34
